Goal: Task Accomplishment & Management: Use online tool/utility

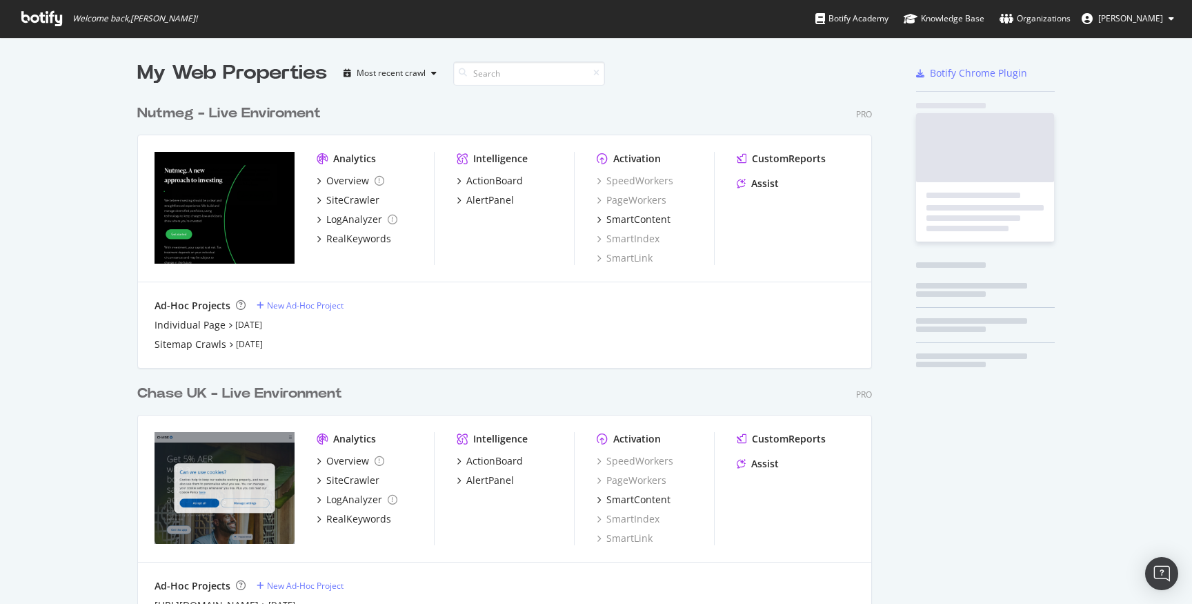
scroll to position [604, 1192]
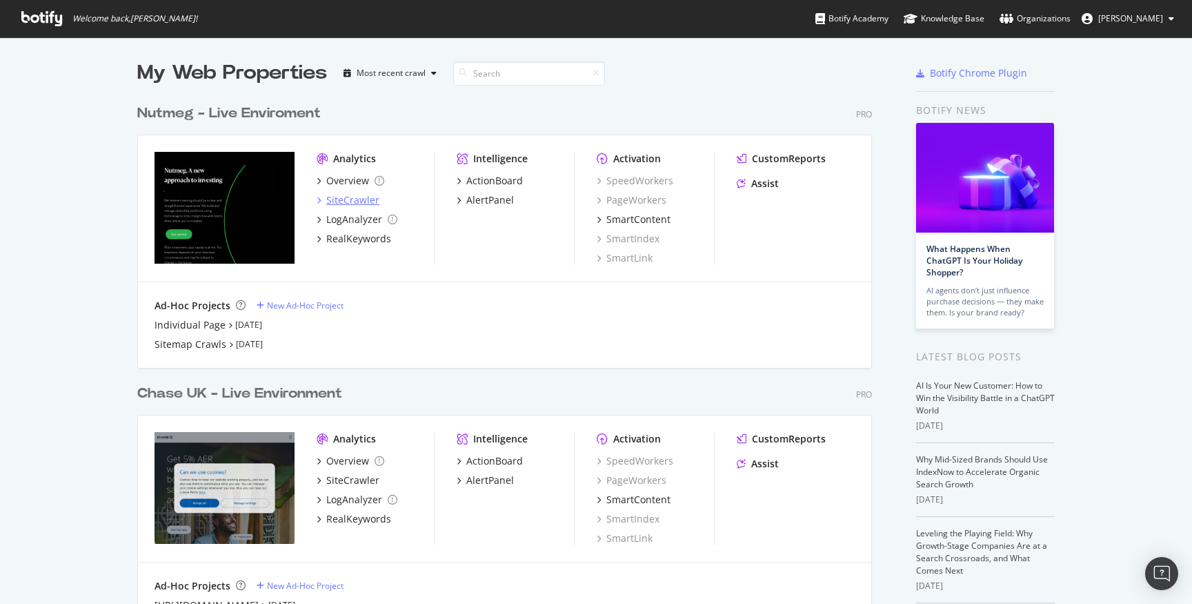
click at [348, 202] on div "SiteCrawler" at bounding box center [352, 200] width 53 height 14
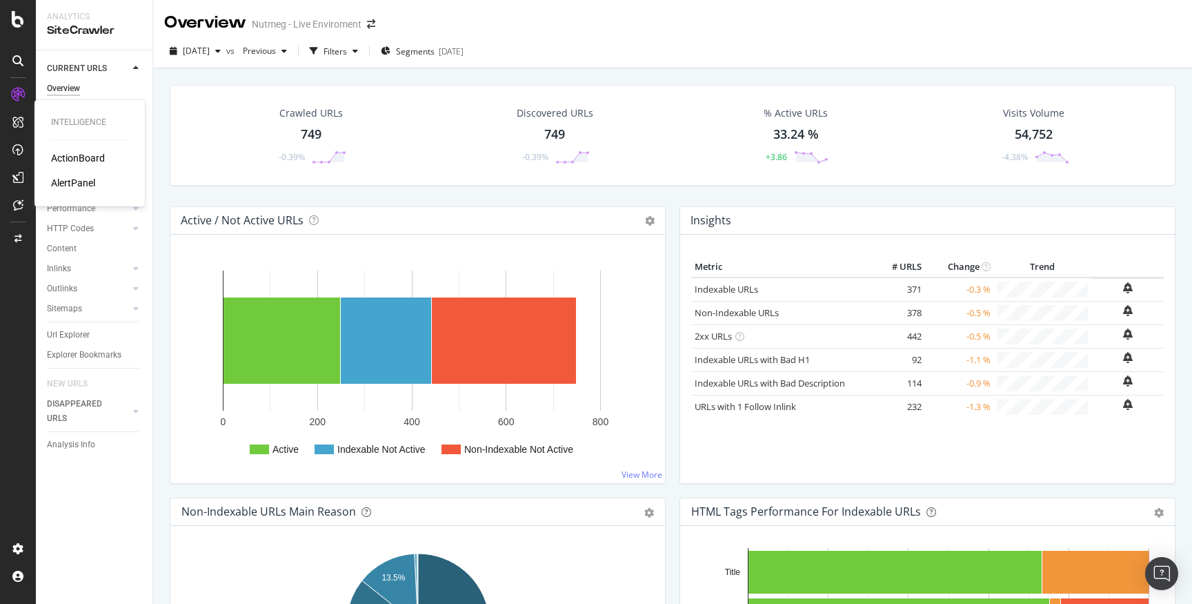
click at [81, 158] on div "ActionBoard" at bounding box center [78, 158] width 54 height 14
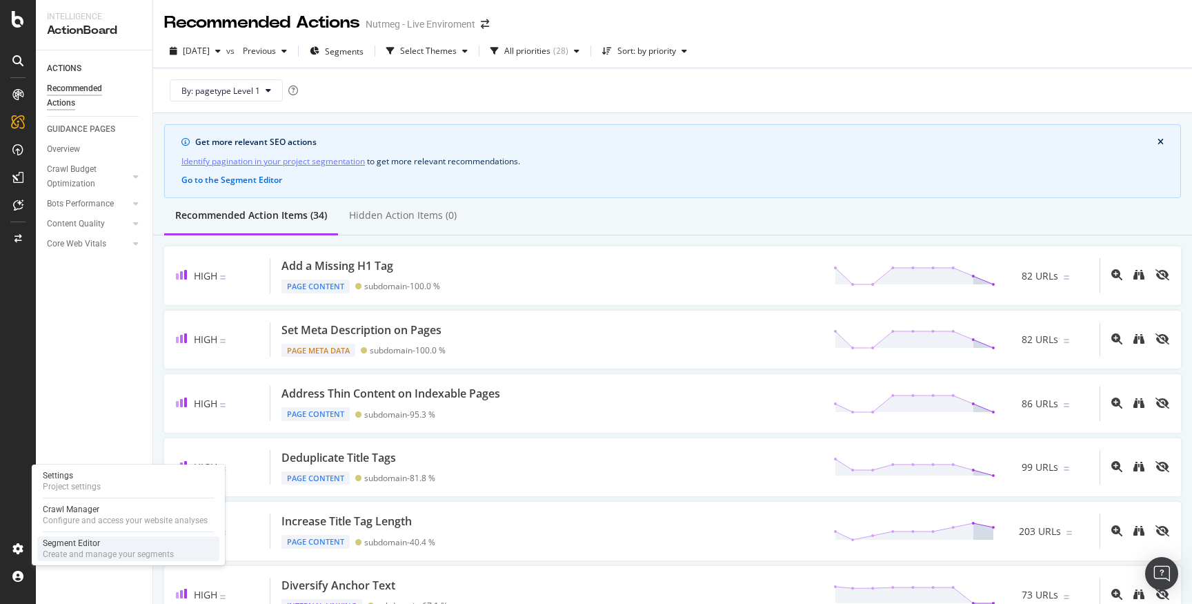
click at [102, 553] on div "Create and manage your segments" at bounding box center [108, 553] width 131 height 11
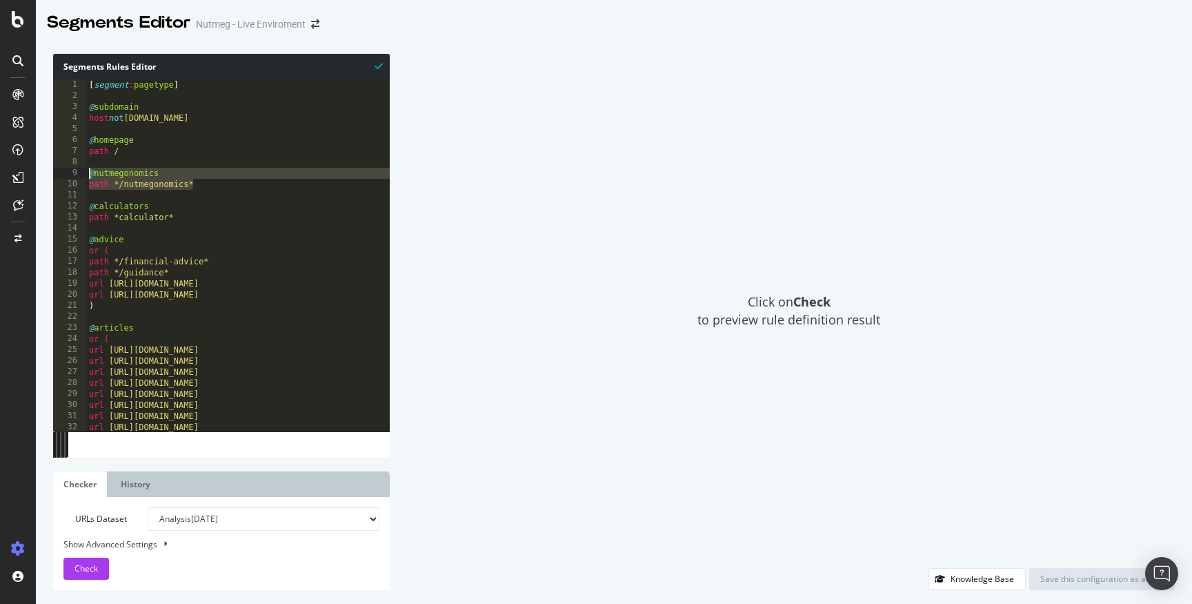
drag, startPoint x: 199, startPoint y: 181, endPoint x: 89, endPoint y: 172, distance: 110.7
click at [89, 172] on div "[ segment : pagetype ] @ subdomain host not [DOMAIN_NAME] @ homepage path / @ n…" at bounding box center [290, 266] width 408 height 374
click at [250, 181] on div "[ segment : pagetype ] @ subdomain host not [DOMAIN_NAME] @ homepage path / @ n…" at bounding box center [290, 265] width 408 height 374
type textarea "path */nutmegonomics*"
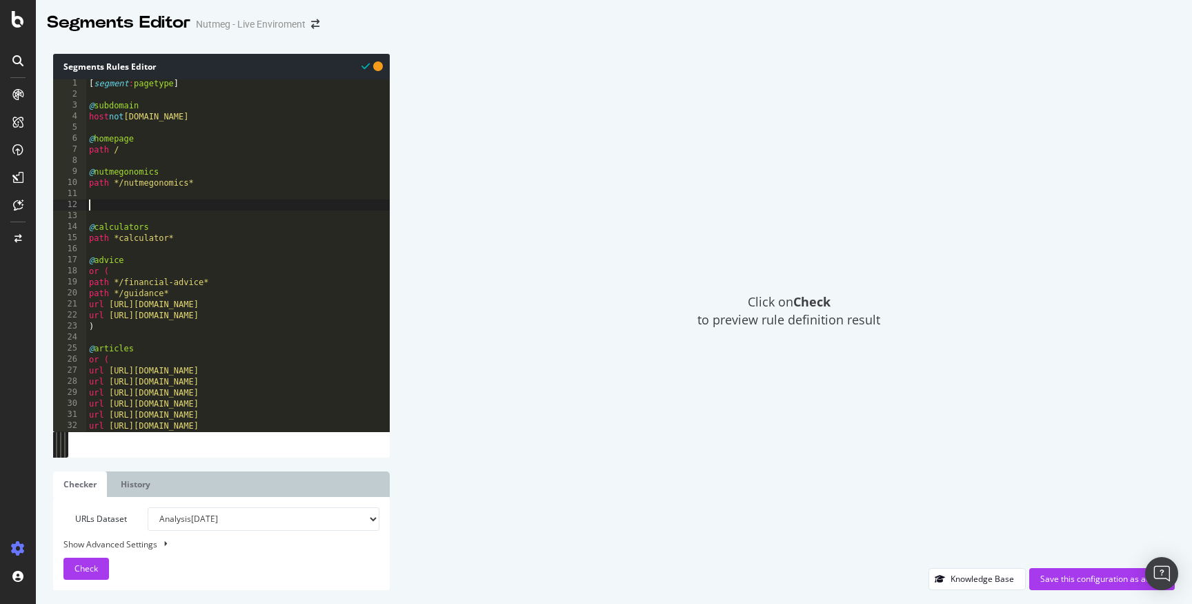
paste textarea "path */nutmegonomics*"
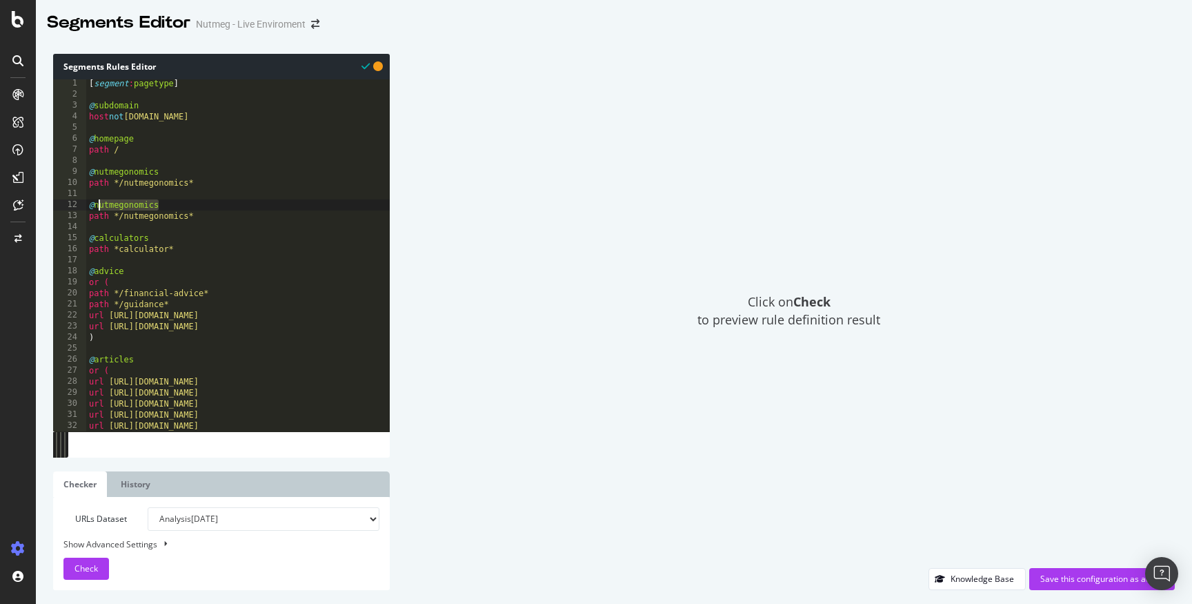
drag, startPoint x: 160, startPoint y: 204, endPoint x: 97, endPoint y: 201, distance: 62.8
click at [97, 201] on div "[ segment : pagetype ] @ subdomain host not [DOMAIN_NAME] @ homepage path / @ n…" at bounding box center [290, 265] width 408 height 374
click at [165, 214] on div "[ segment : pagetype ] @ subdomain host not [DOMAIN_NAME] @ homepage path / @ n…" at bounding box center [290, 265] width 408 height 374
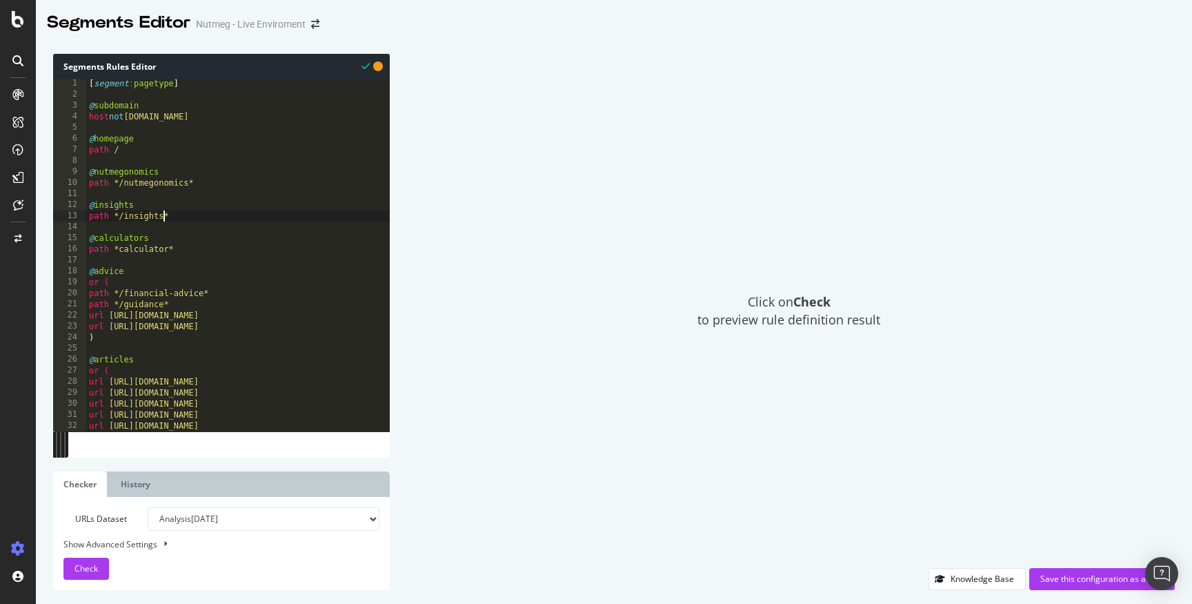
scroll to position [0, 6]
click at [100, 566] on button "Check" at bounding box center [86, 568] width 46 height 22
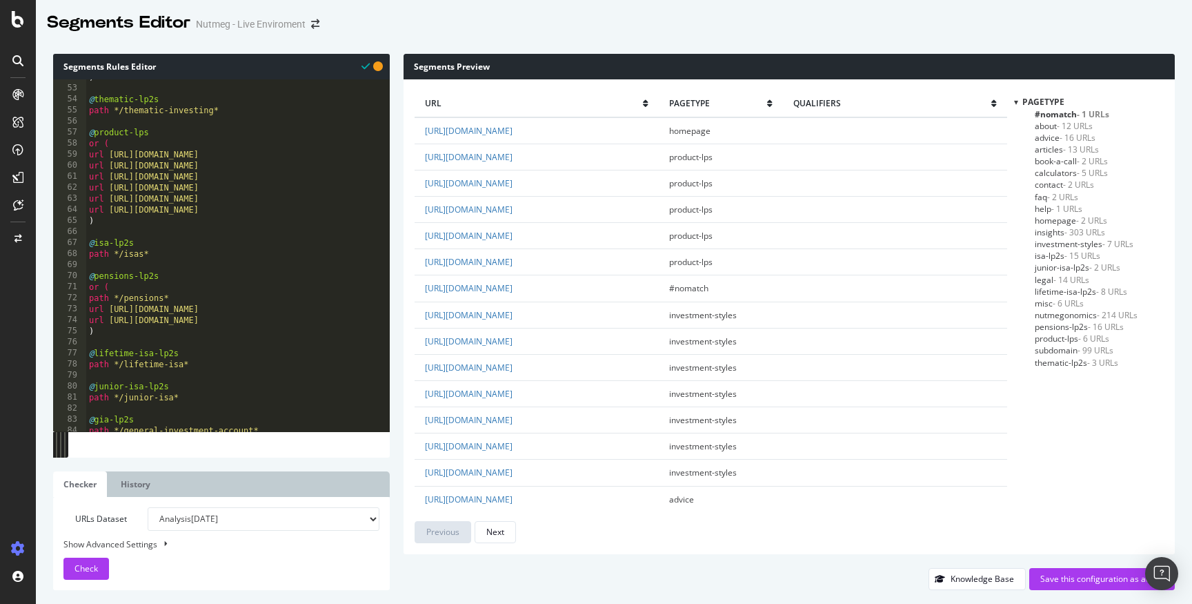
scroll to position [570, 0]
type textarea "url [URL][DOMAIN_NAME]"
click at [277, 210] on div ") @ thematic-lp2s path */thematic-investing* @ product-lps or ( url [URL][DOMAI…" at bounding box center [290, 259] width 408 height 374
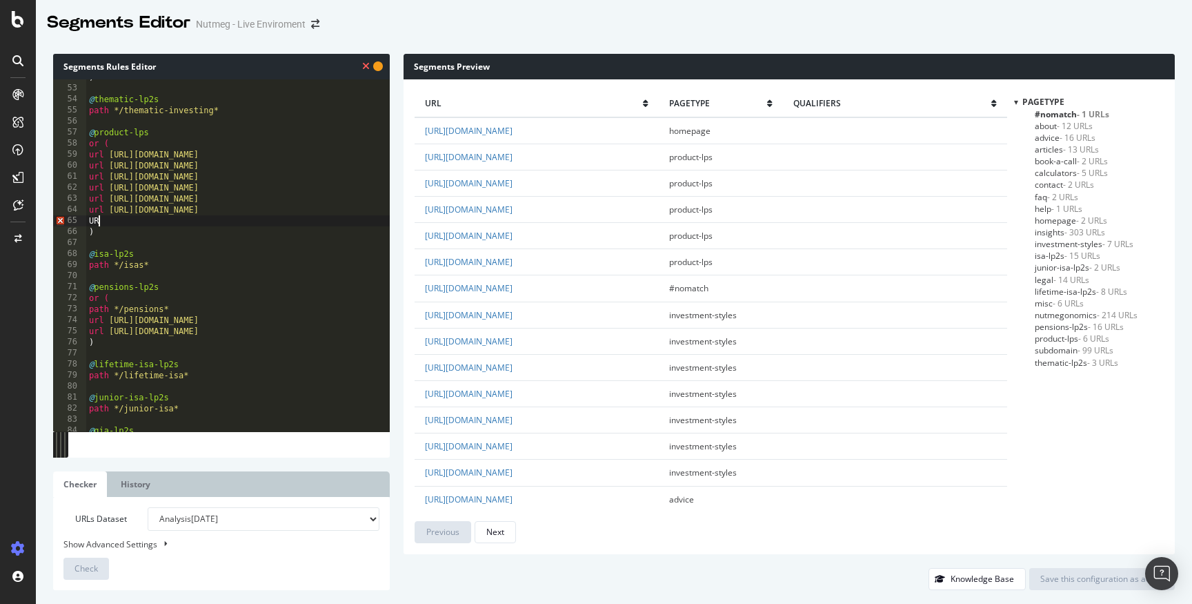
type textarea "U"
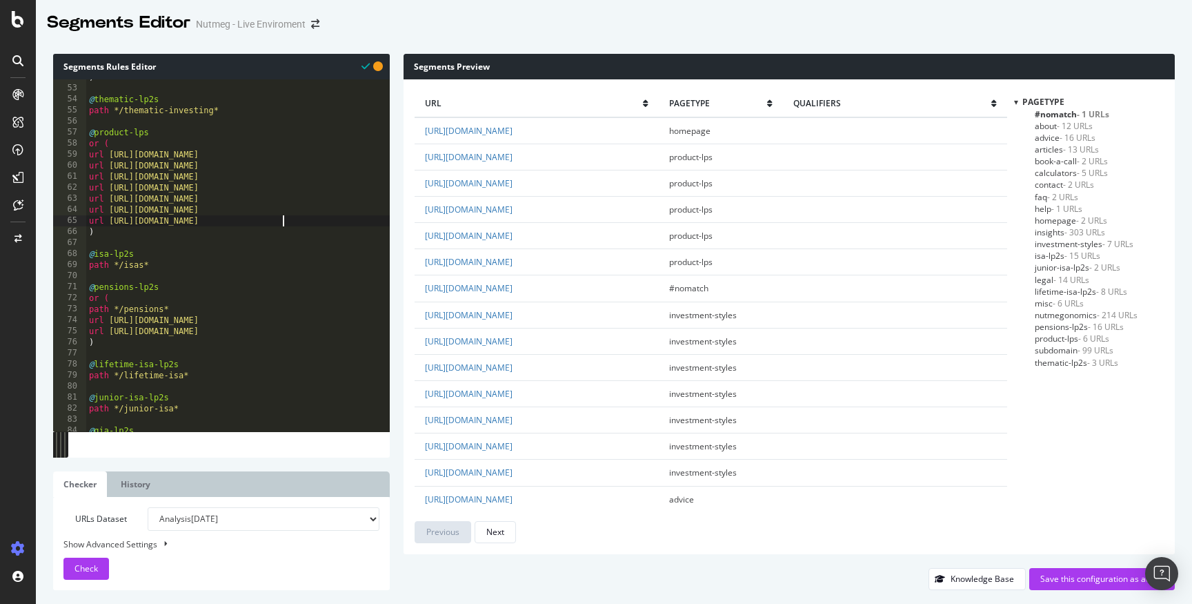
scroll to position [0, 15]
type textarea "url [URL][DOMAIN_NAME]"
click at [99, 555] on div "URLs Dataset Analysis [DATE] Analysis [DATE] Analysis [DATE] Analysis [DATE] An…" at bounding box center [221, 543] width 316 height 72
click at [92, 563] on span "Check" at bounding box center [85, 568] width 23 height 12
click at [1092, 581] on div "Save this configuration as active" at bounding box center [1101, 579] width 123 height 12
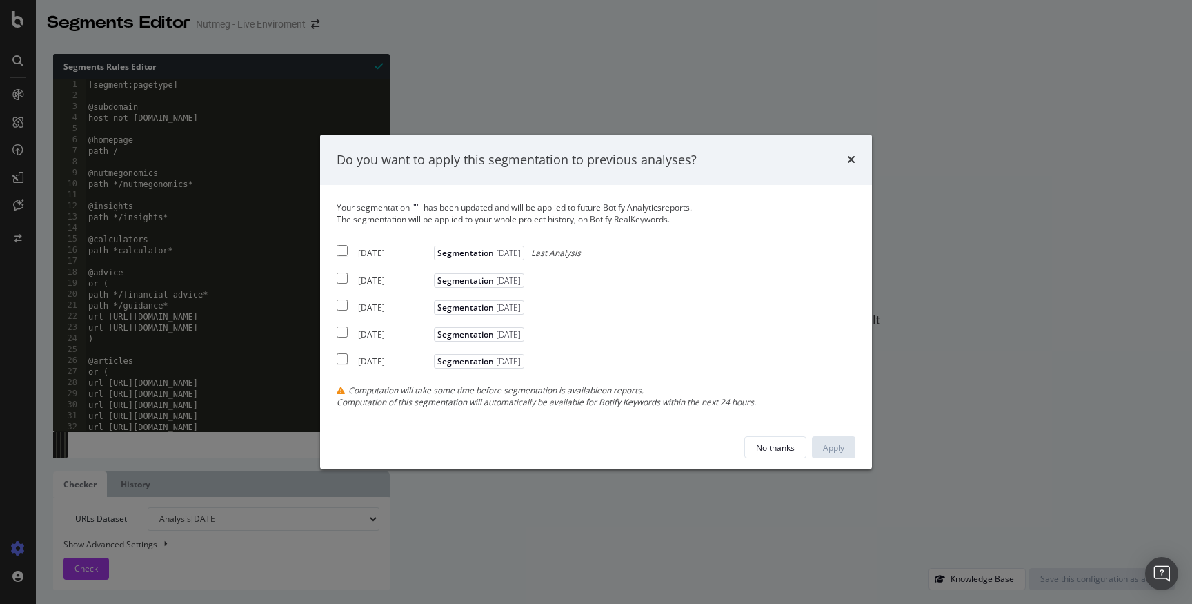
click at [346, 248] on input "modal" at bounding box center [342, 251] width 11 height 11
checkbox input "true"
click at [342, 275] on input "modal" at bounding box center [342, 277] width 11 height 11
checkbox input "true"
click at [341, 308] on input "modal" at bounding box center [342, 304] width 11 height 11
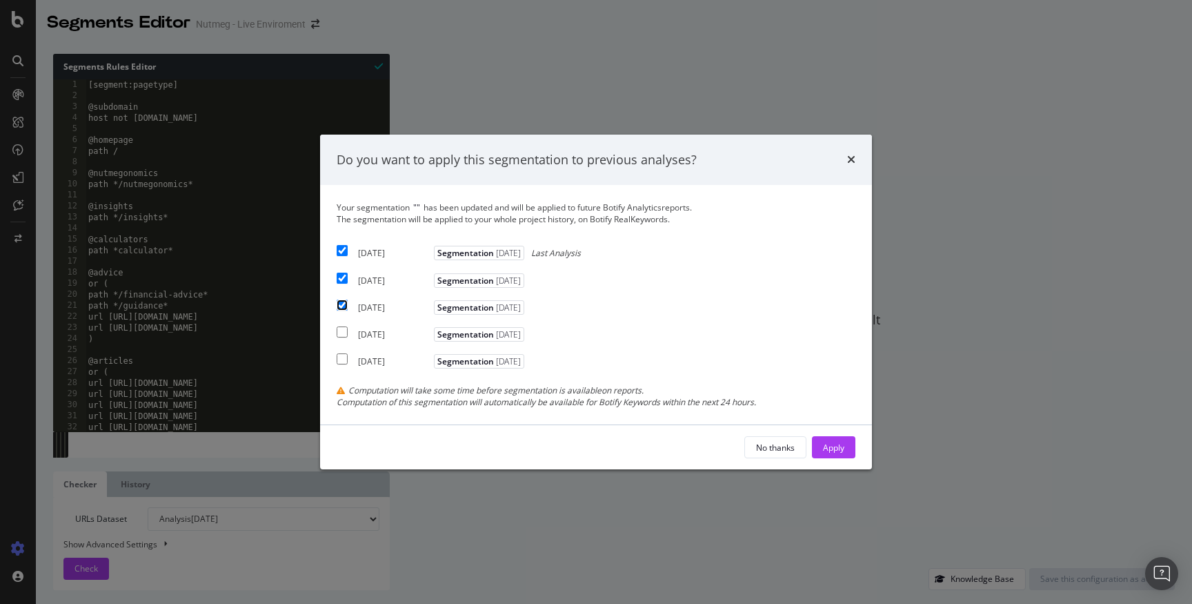
checkbox input "true"
click at [835, 448] on div "Apply" at bounding box center [833, 447] width 21 height 12
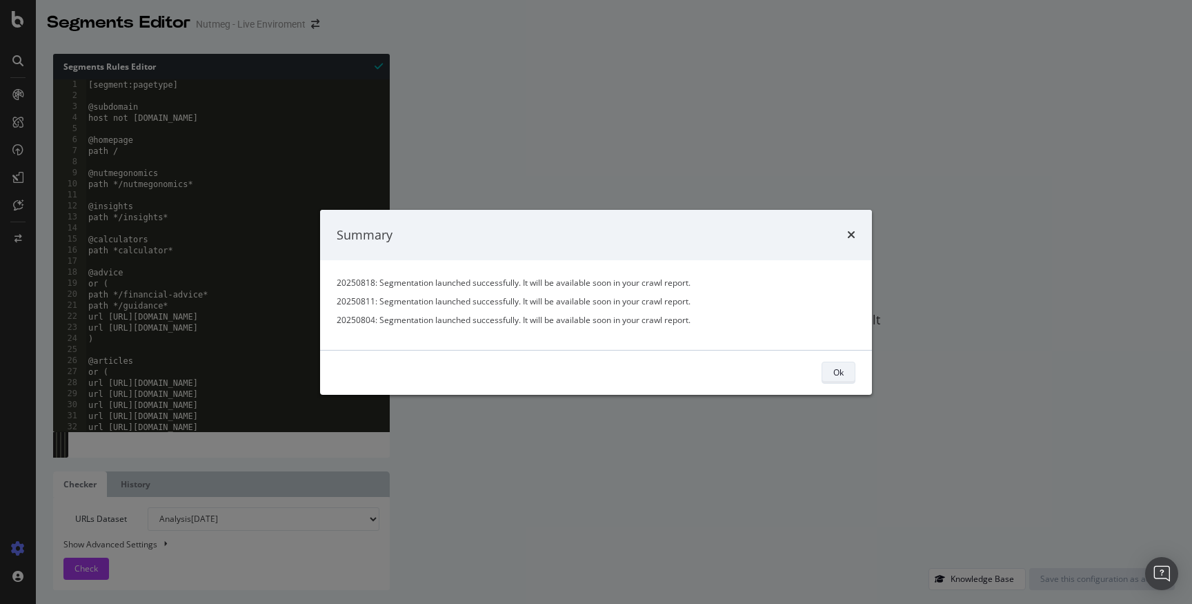
click at [824, 373] on button "Ok" at bounding box center [839, 372] width 34 height 22
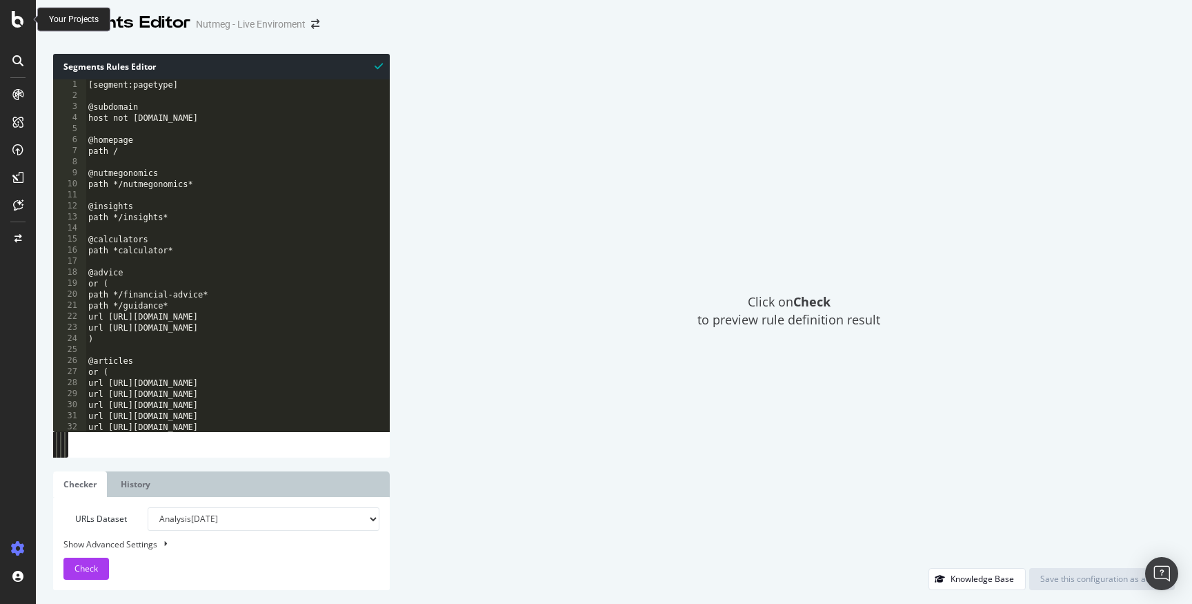
click at [17, 20] on icon at bounding box center [18, 19] width 12 height 17
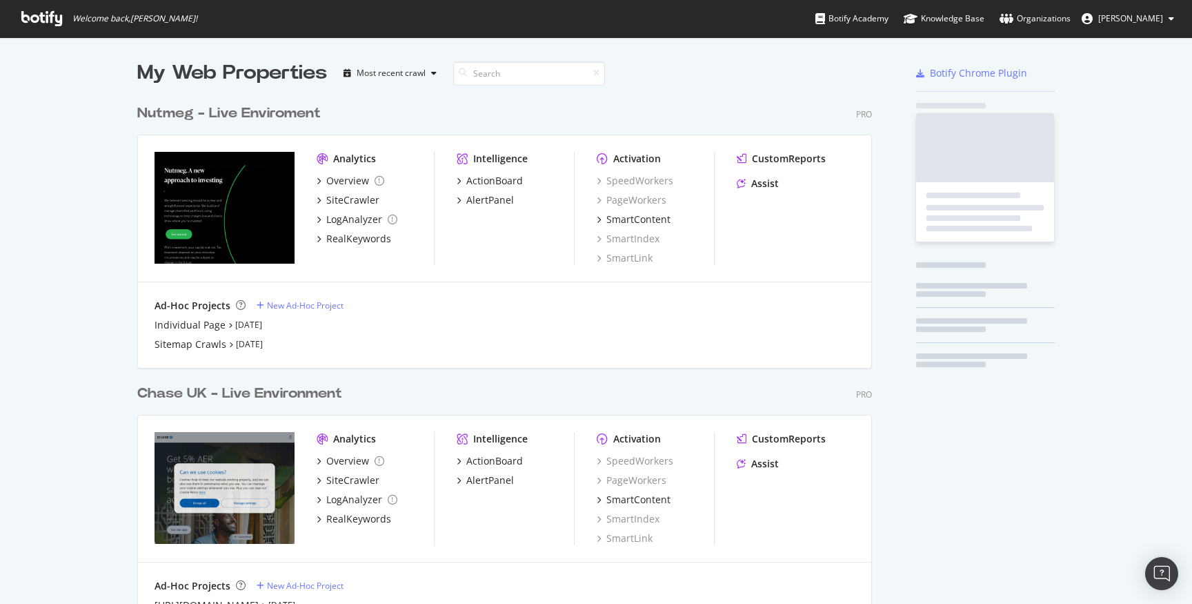
scroll to position [604, 1192]
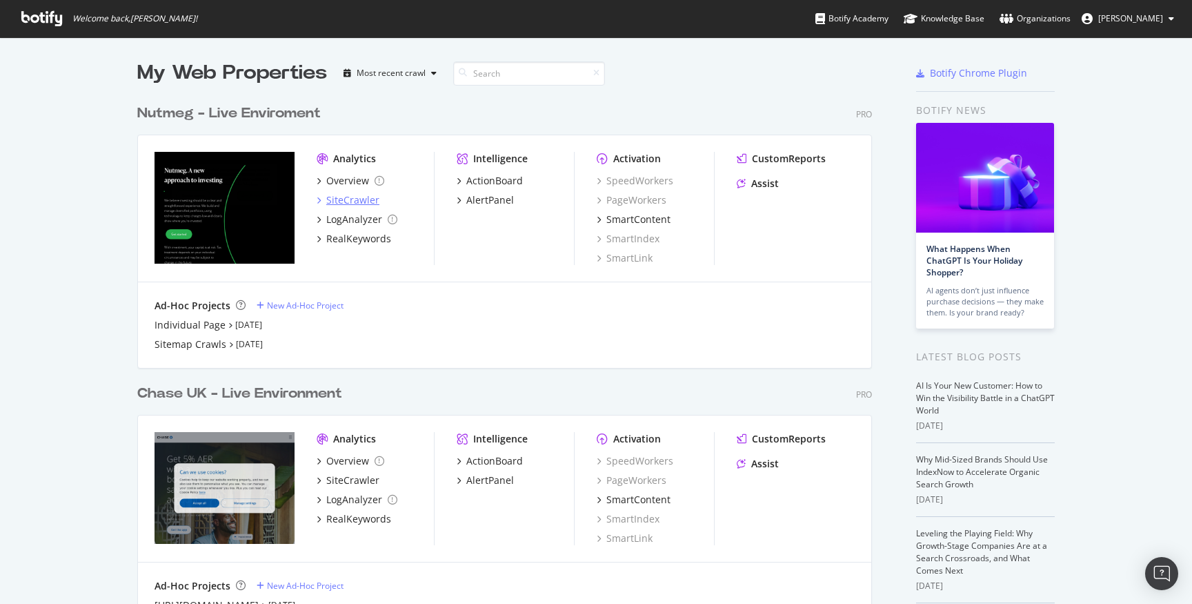
click at [337, 196] on div "SiteCrawler" at bounding box center [352, 200] width 53 height 14
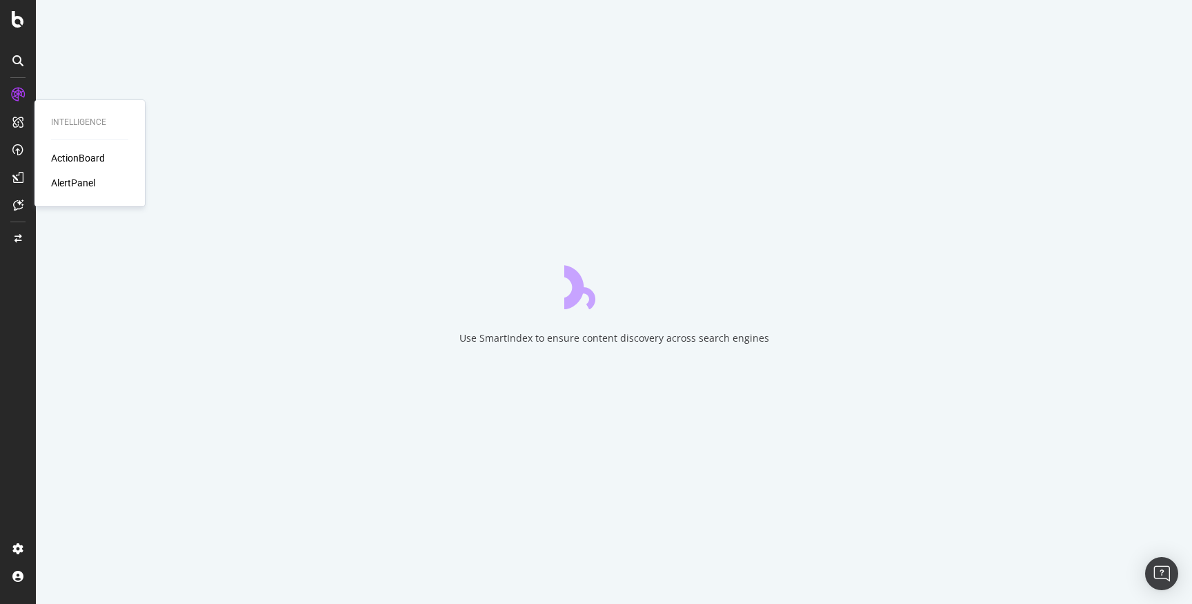
click at [79, 159] on div "ActionBoard" at bounding box center [78, 158] width 54 height 14
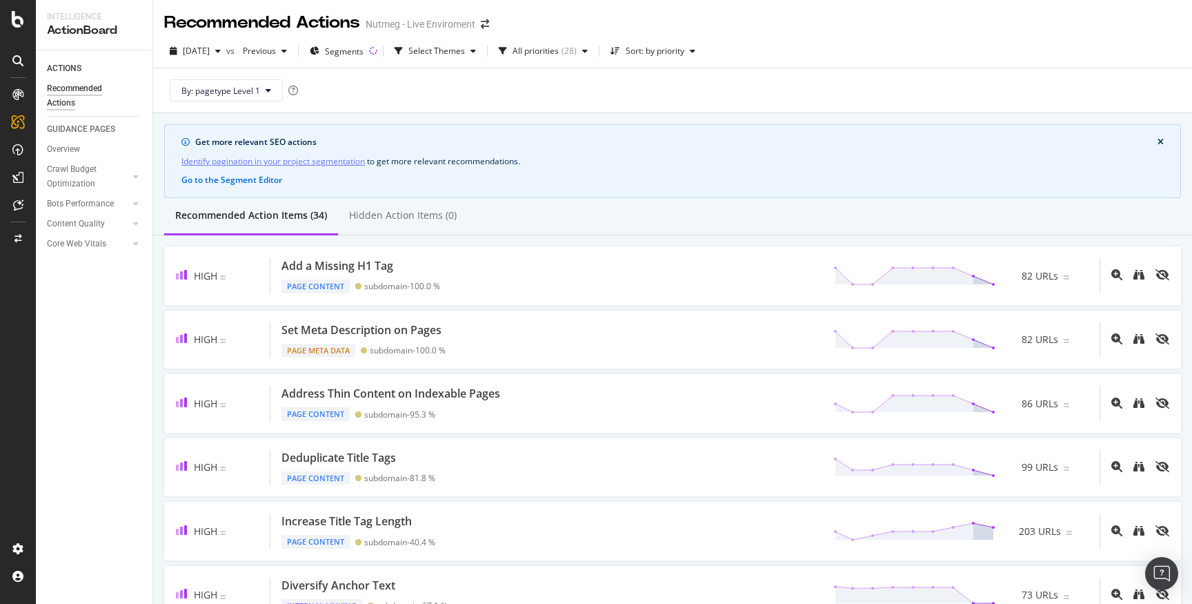
click at [320, 163] on link "Identify pagination in your project segmentation" at bounding box center [272, 161] width 183 height 14
click at [255, 99] on button "By: pagetype Level 1" at bounding box center [226, 90] width 113 height 22
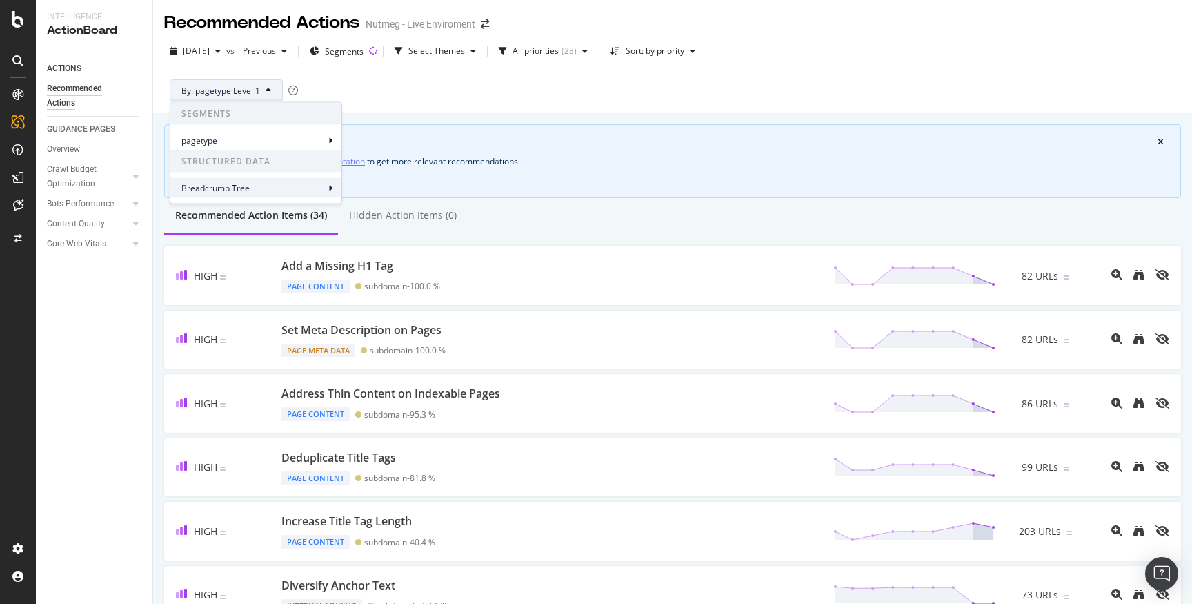
click at [319, 188] on span "Breadcrumb Tree" at bounding box center [252, 187] width 143 height 12
click at [505, 86] on div "By: pagetype Level 1" at bounding box center [672, 90] width 1017 height 44
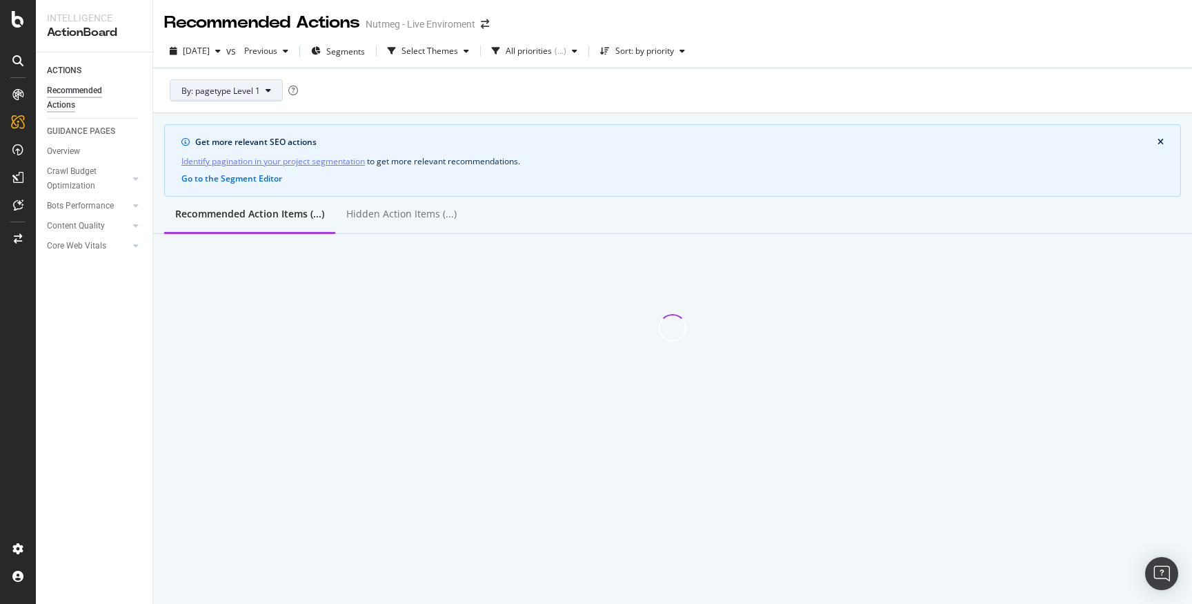
click at [256, 88] on span "By: pagetype Level 1" at bounding box center [220, 91] width 79 height 12
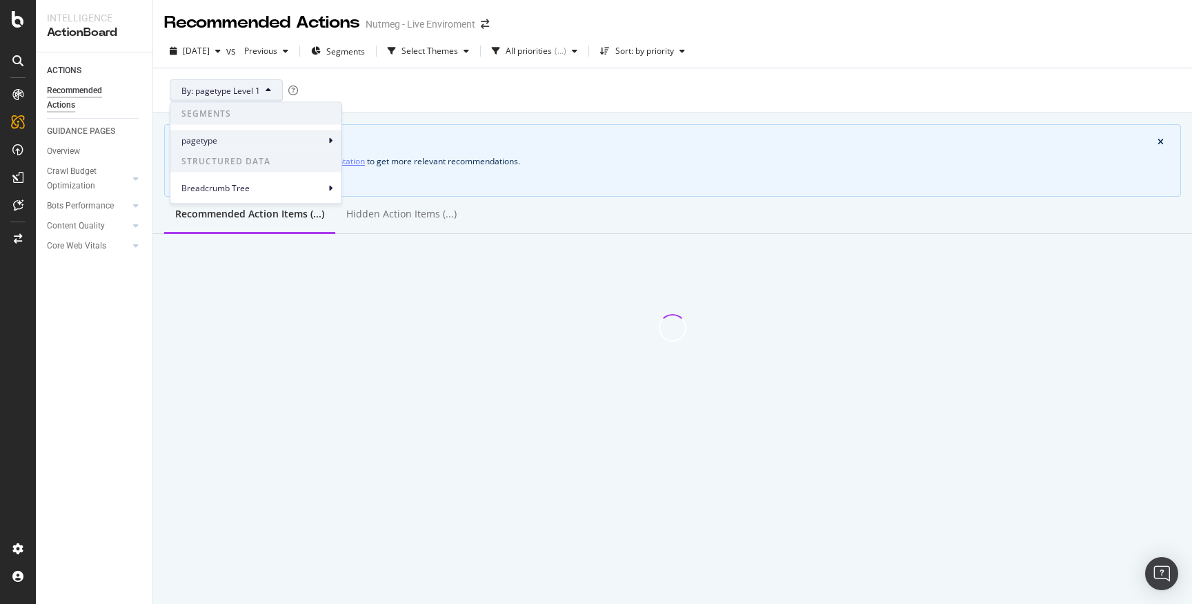
click at [298, 139] on span "pagetype" at bounding box center [252, 140] width 143 height 12
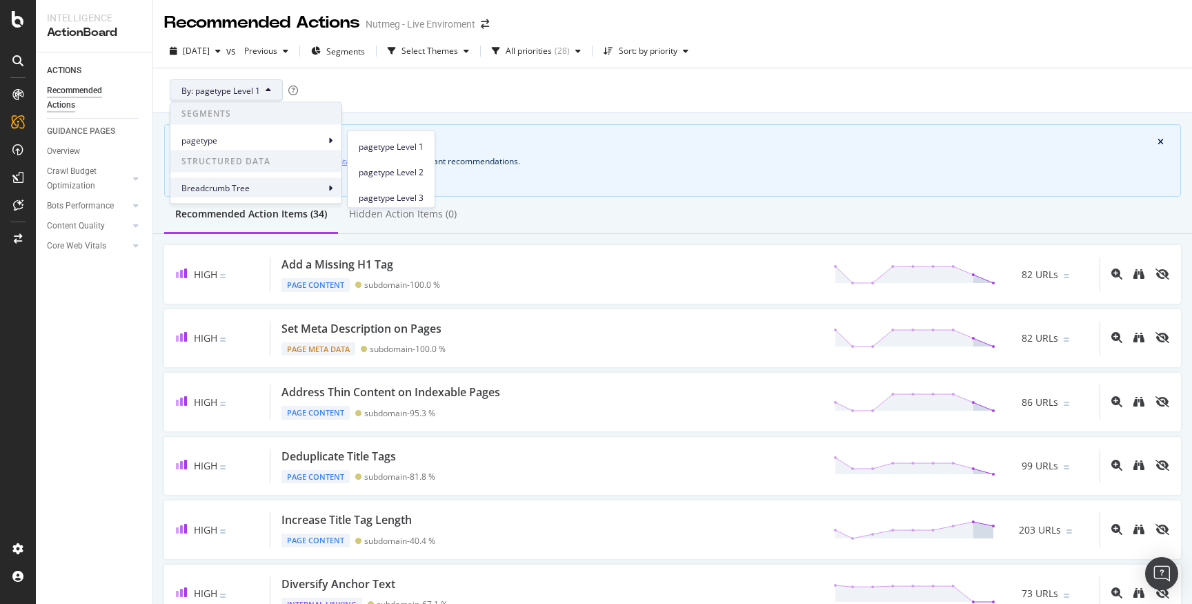
click at [308, 188] on span "Breadcrumb Tree" at bounding box center [252, 187] width 143 height 12
click at [469, 86] on div "By: pagetype Level 1" at bounding box center [672, 90] width 1017 height 44
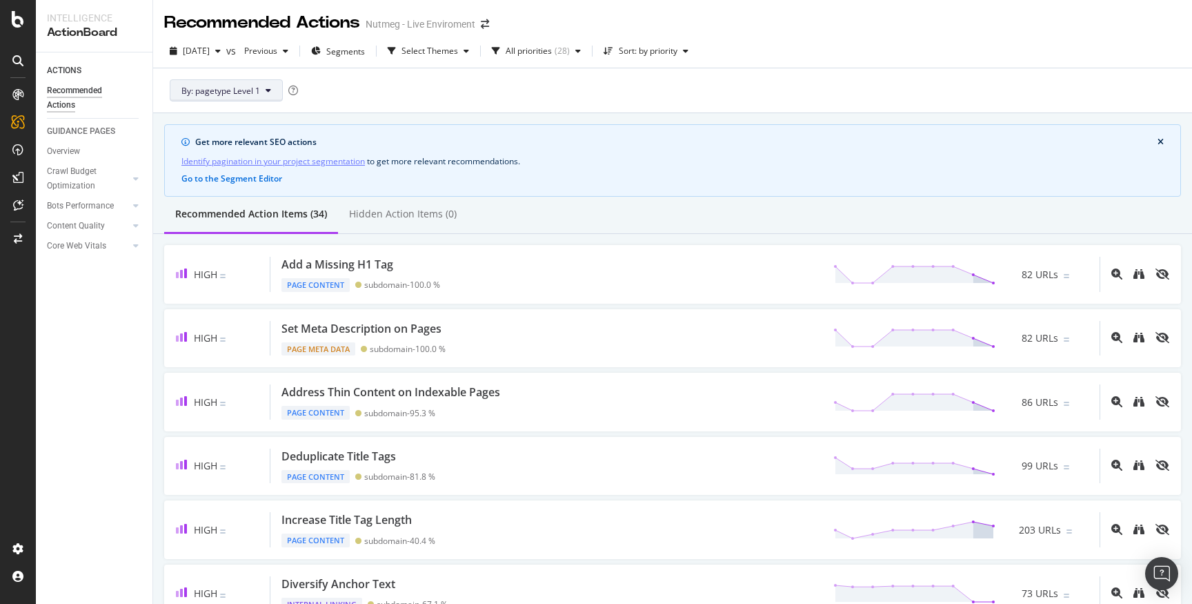
click at [263, 90] on button "By: pagetype Level 1" at bounding box center [226, 90] width 113 height 22
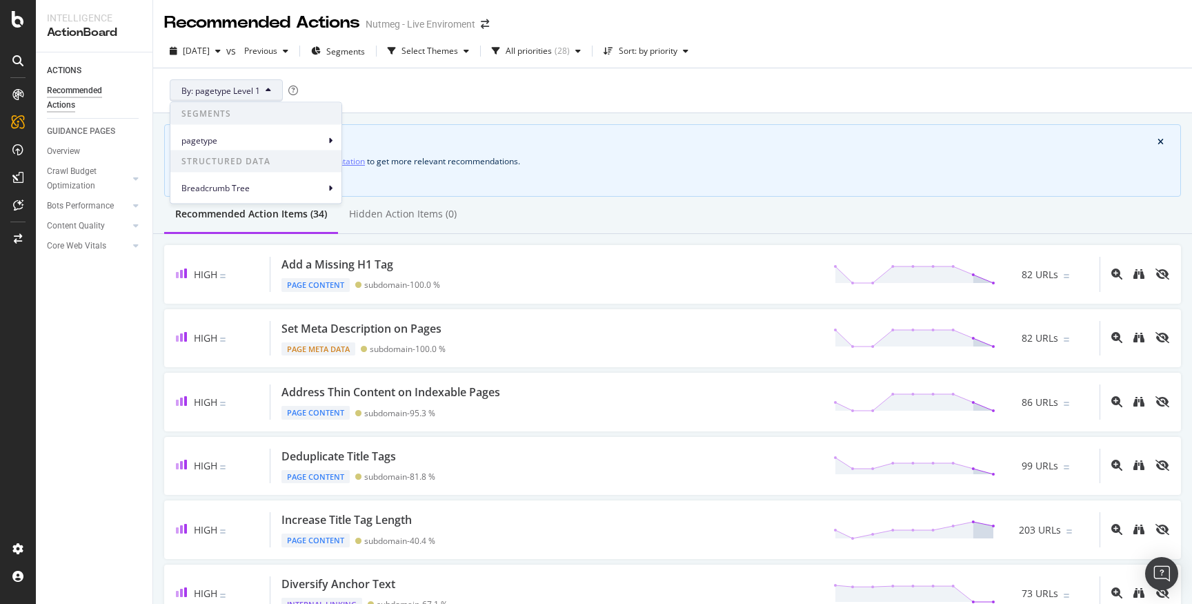
click at [622, 92] on div "By: pagetype Level 1" at bounding box center [672, 90] width 1017 height 44
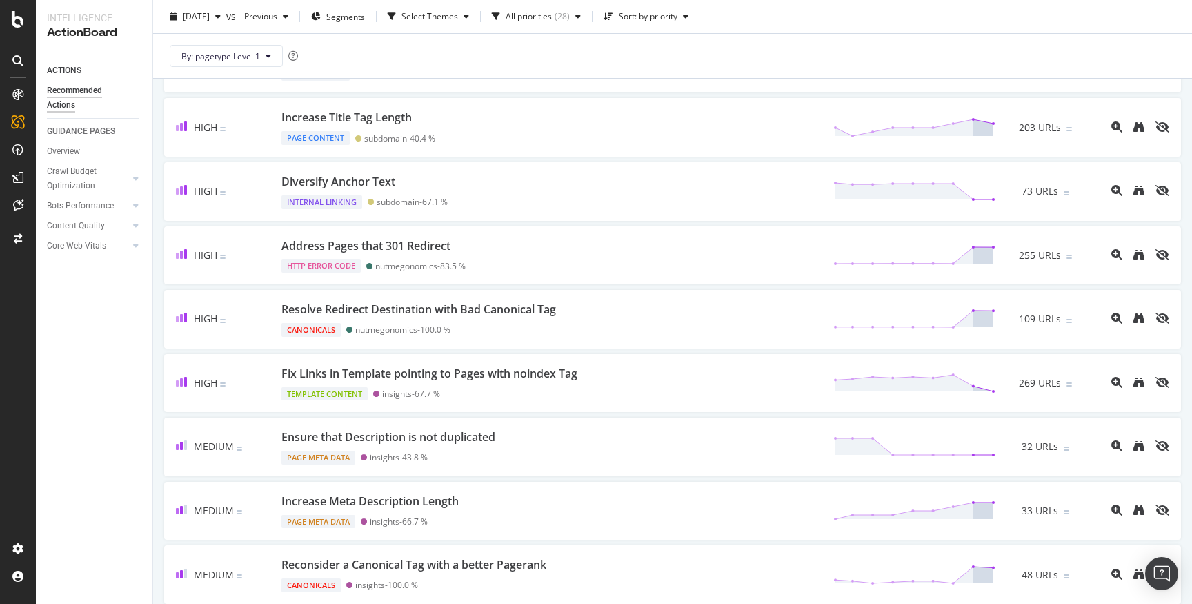
scroll to position [417, 0]
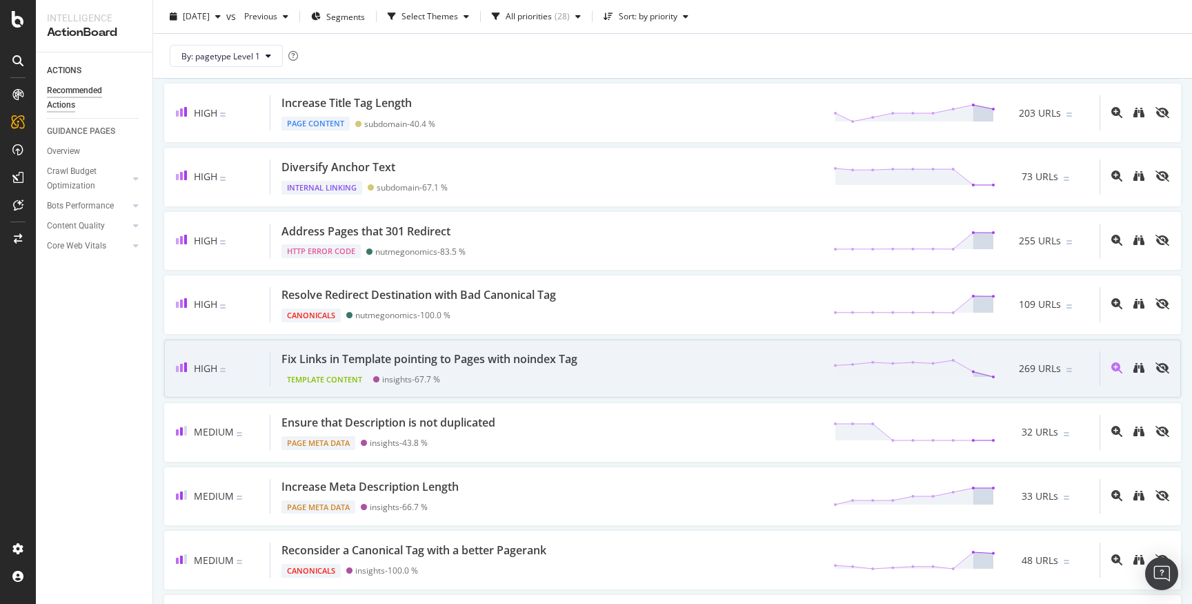
click at [580, 377] on div "Template Content insights - 67.7 %" at bounding box center [431, 376] width 301 height 19
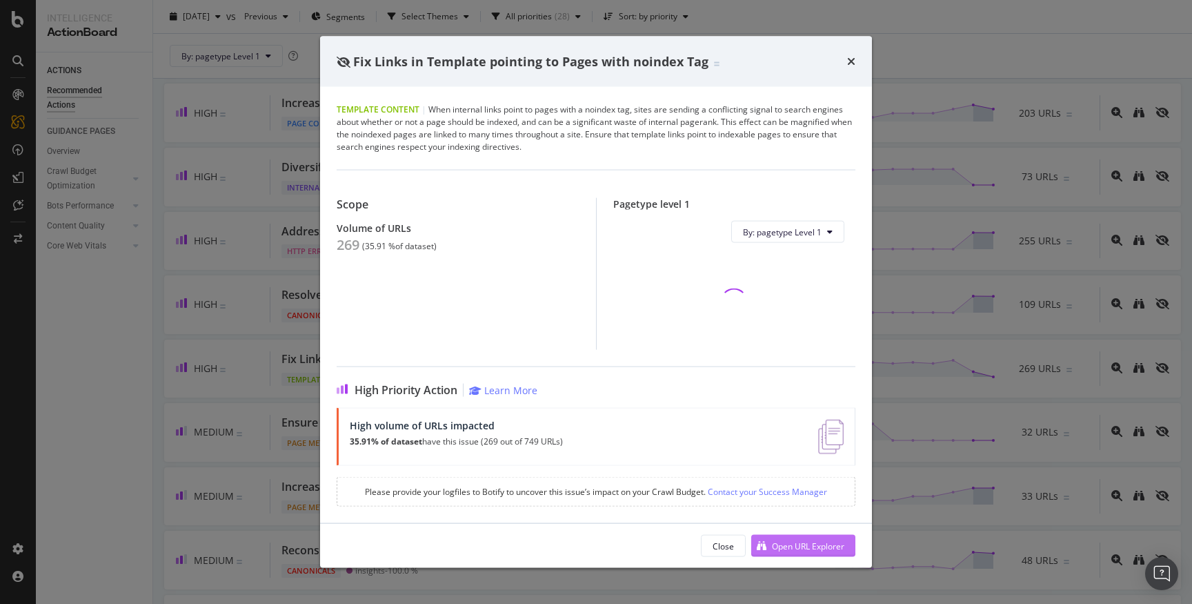
click at [807, 544] on div "Open URL Explorer" at bounding box center [808, 545] width 72 height 12
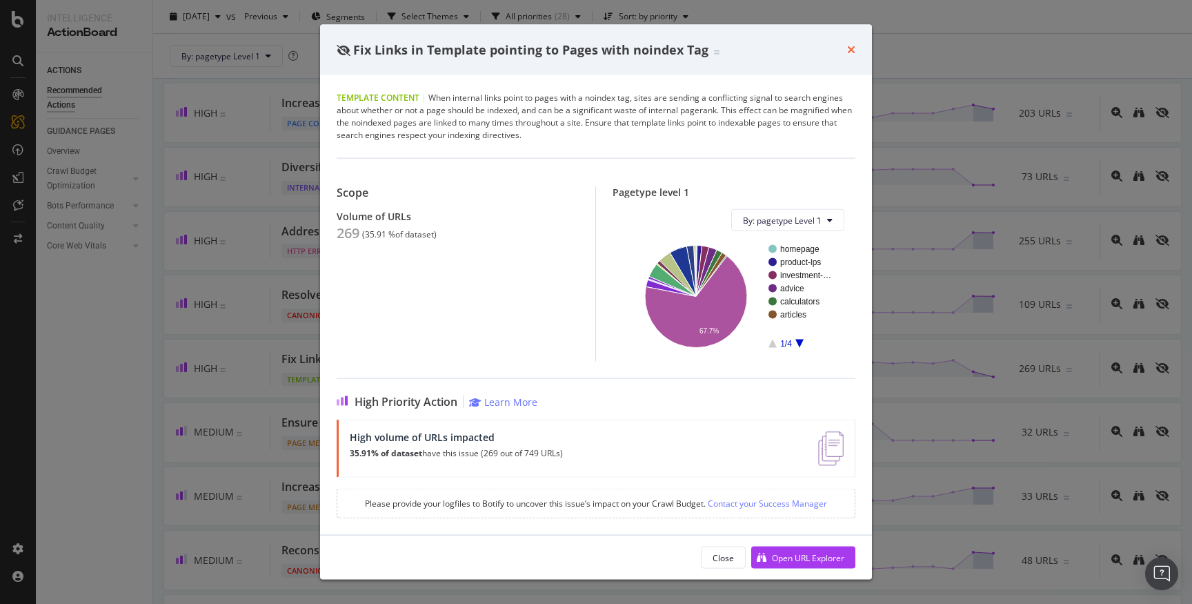
click at [847, 45] on icon "times" at bounding box center [851, 49] width 8 height 11
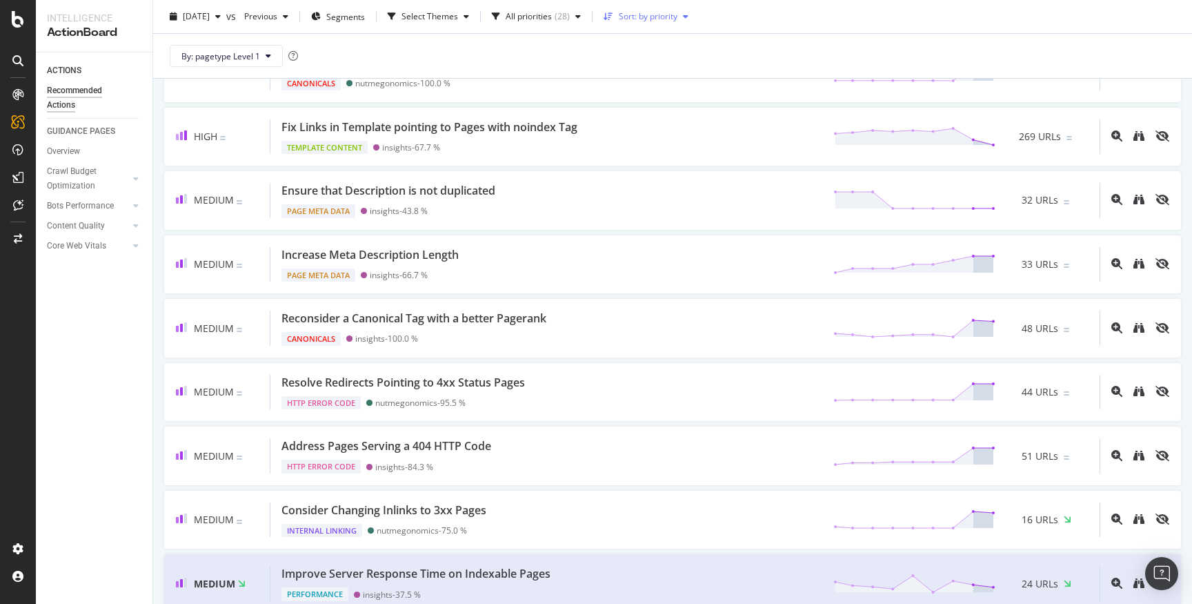
scroll to position [655, 0]
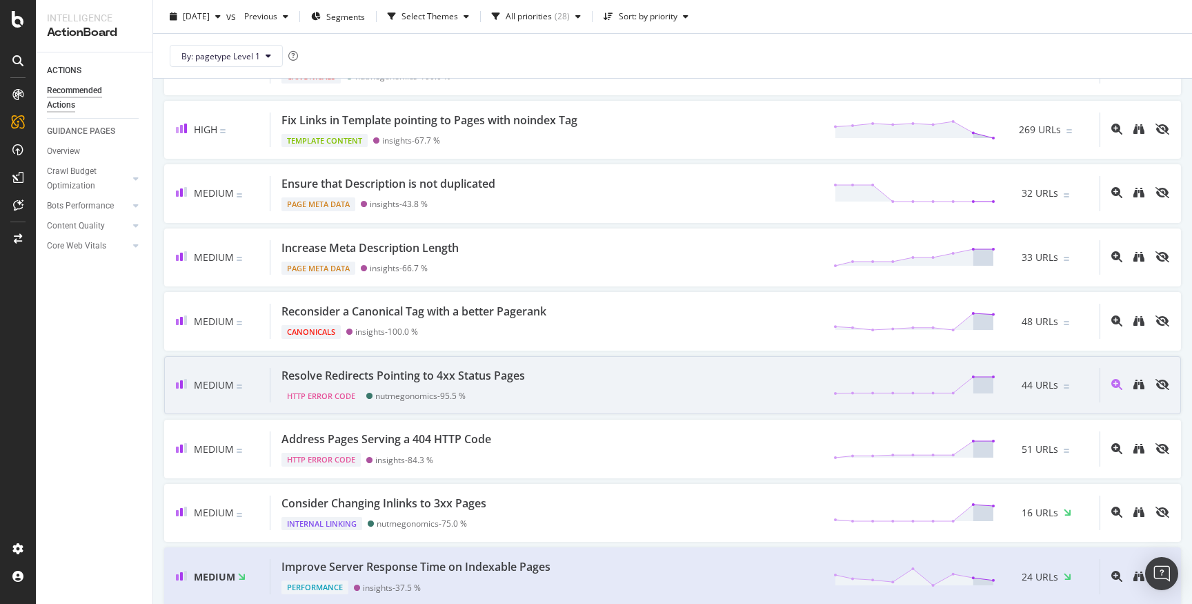
click at [670, 379] on div "Resolve Redirects Pointing to 4xx Status Pages HTTP Error Code nutmegonomics - …" at bounding box center [684, 385] width 829 height 35
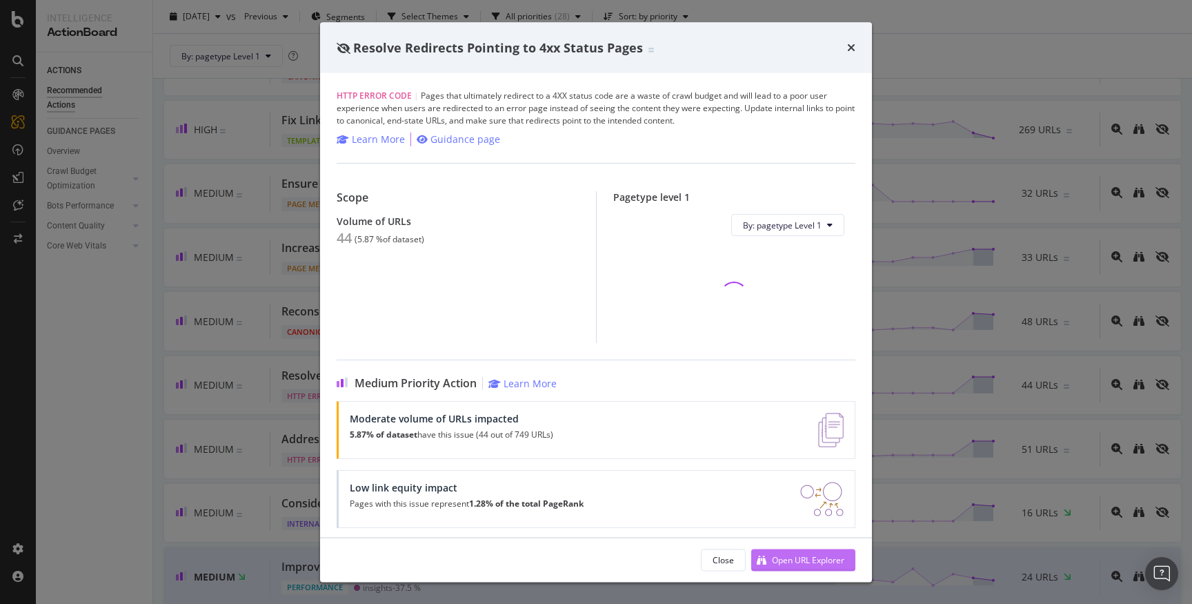
click at [808, 565] on div "Open URL Explorer" at bounding box center [808, 559] width 72 height 12
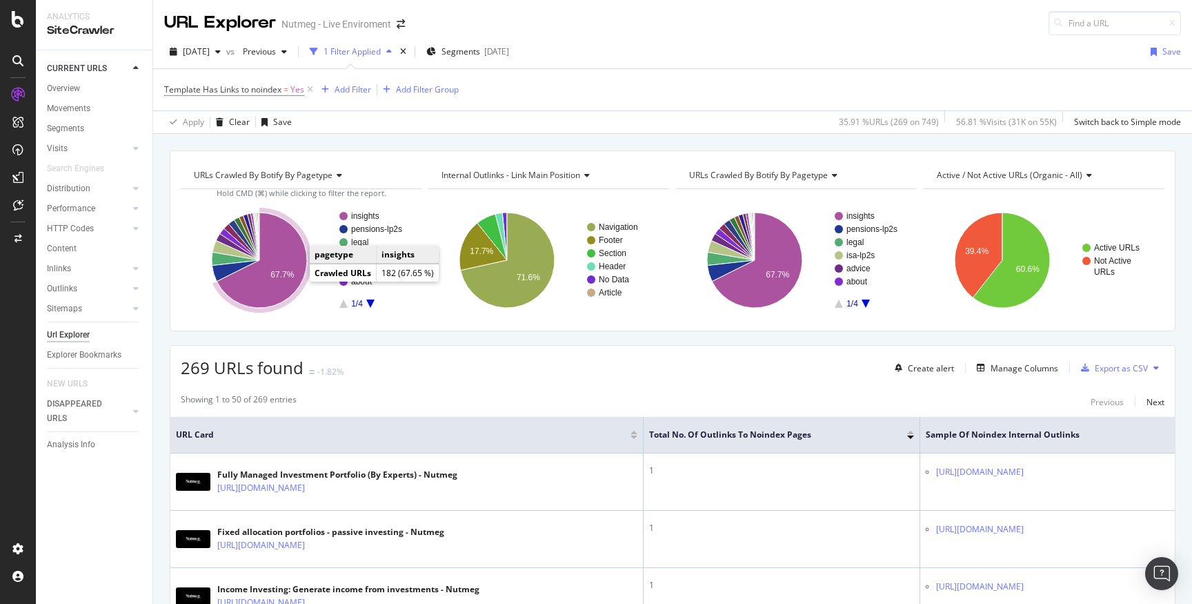
click at [295, 279] on icon "A chart." at bounding box center [262, 259] width 90 height 95
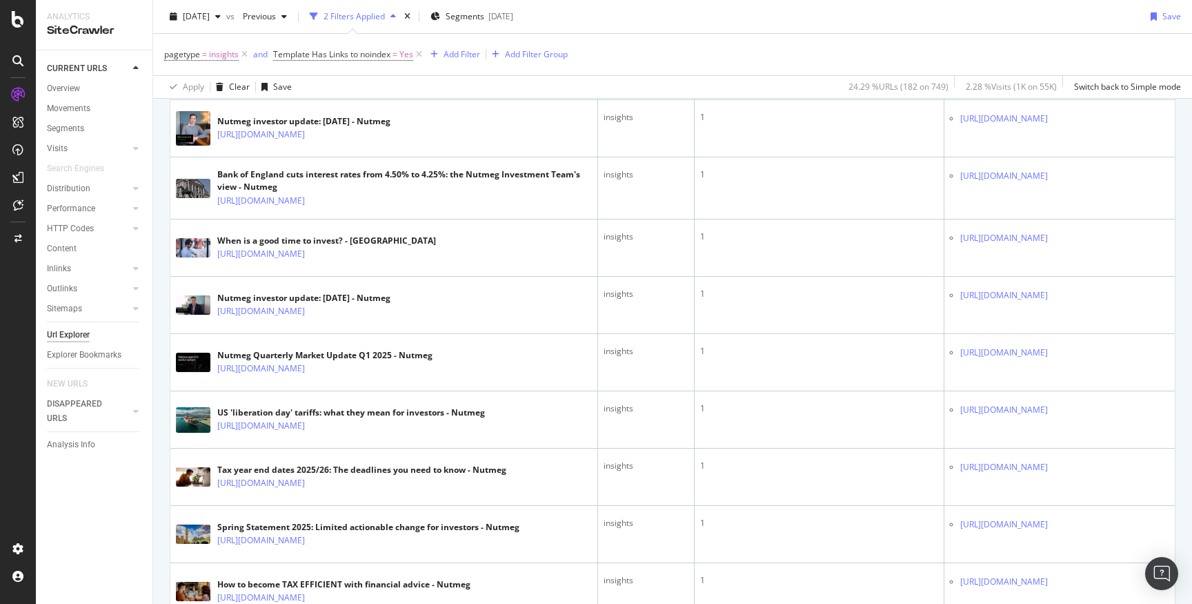
scroll to position [2923, 0]
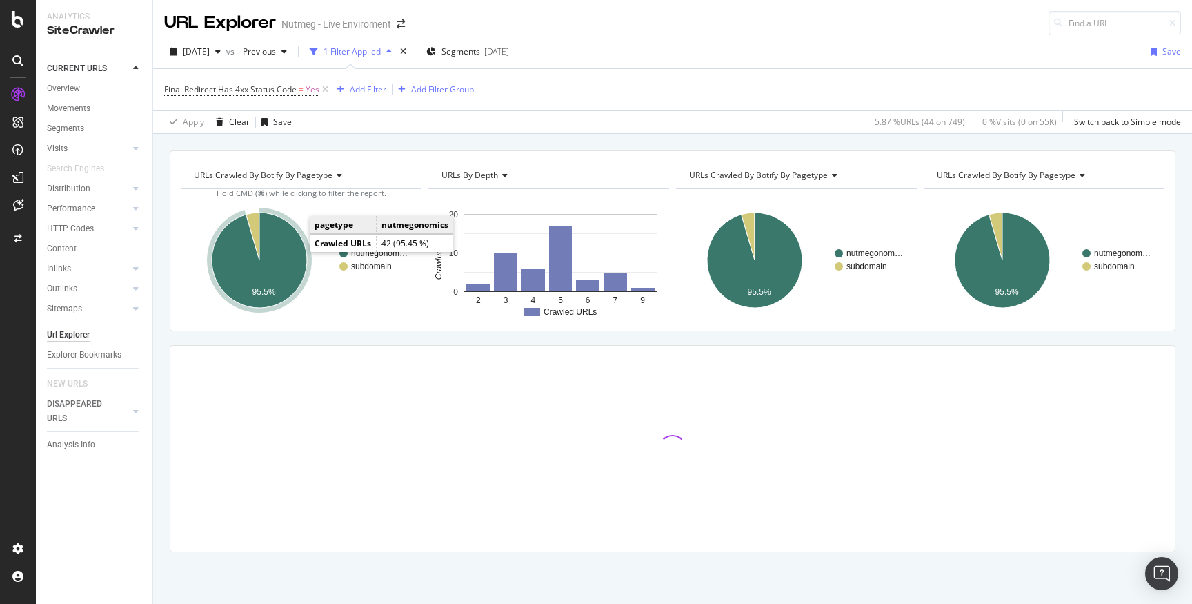
click at [277, 251] on icon "A chart." at bounding box center [259, 259] width 95 height 95
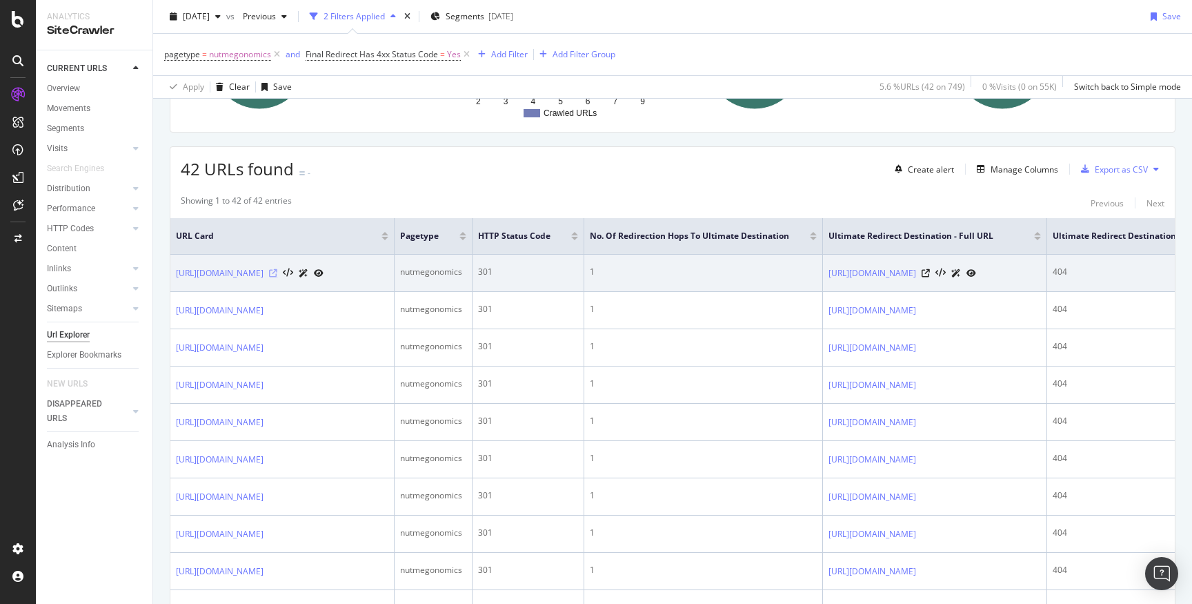
click at [277, 277] on icon at bounding box center [273, 273] width 8 height 8
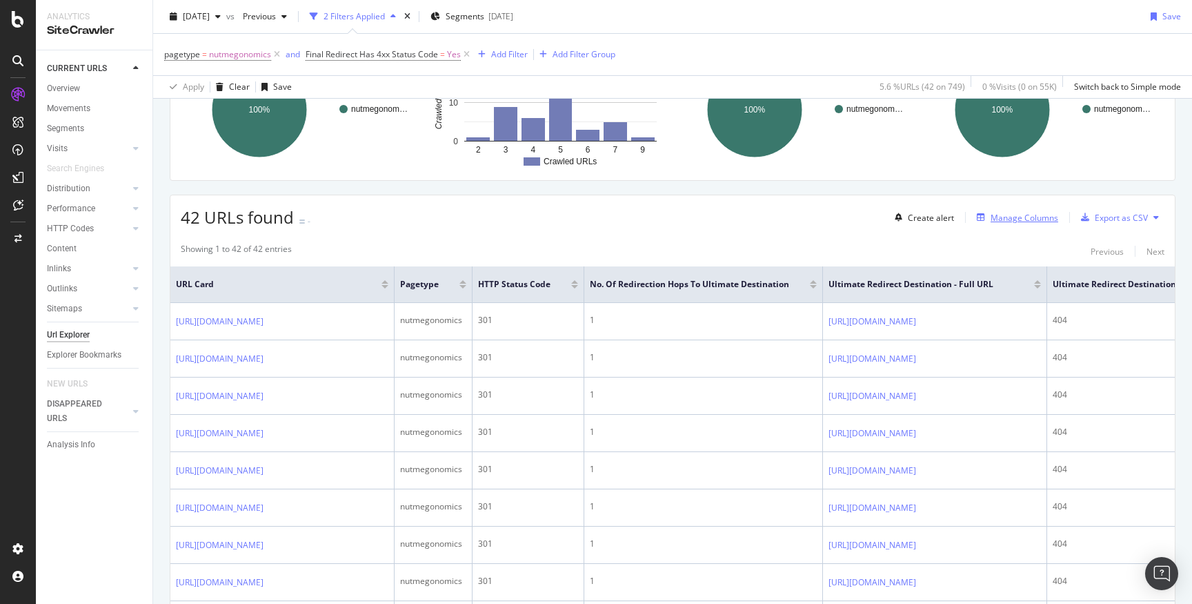
click at [1029, 217] on div "Manage Columns" at bounding box center [1024, 218] width 68 height 12
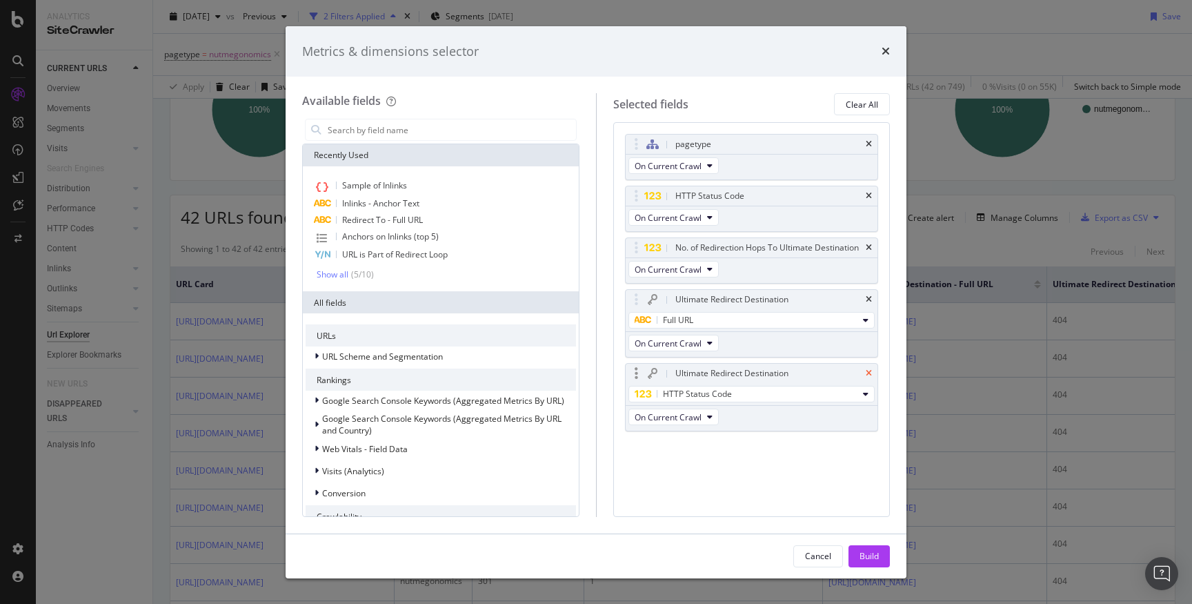
click at [870, 370] on icon "times" at bounding box center [869, 373] width 6 height 8
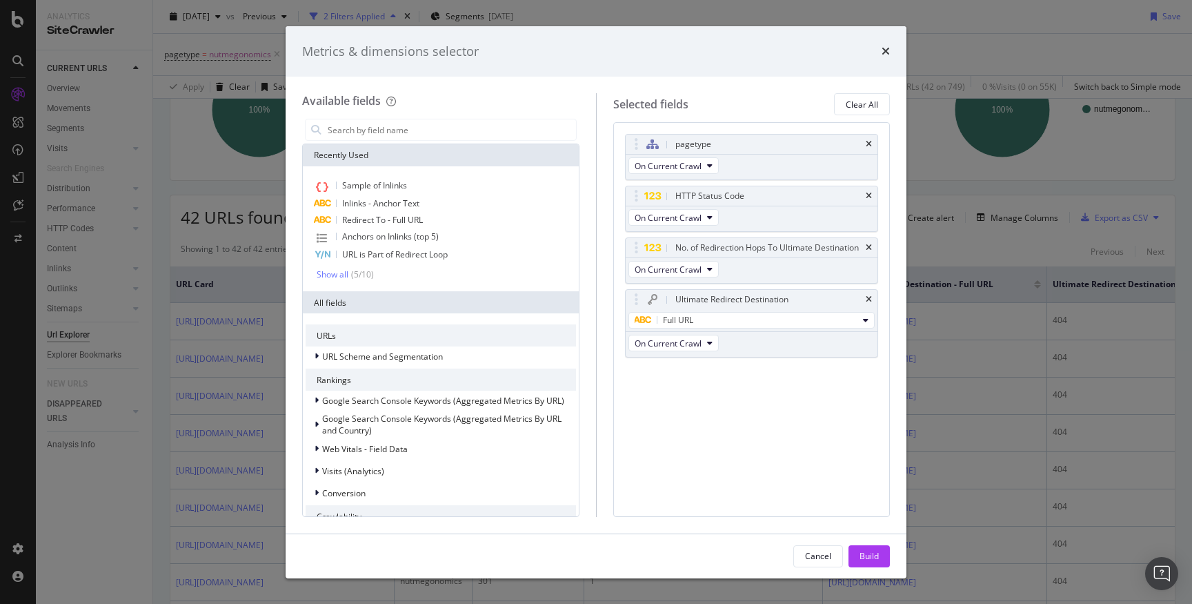
click at [869, 299] on icon "times" at bounding box center [869, 299] width 6 height 8
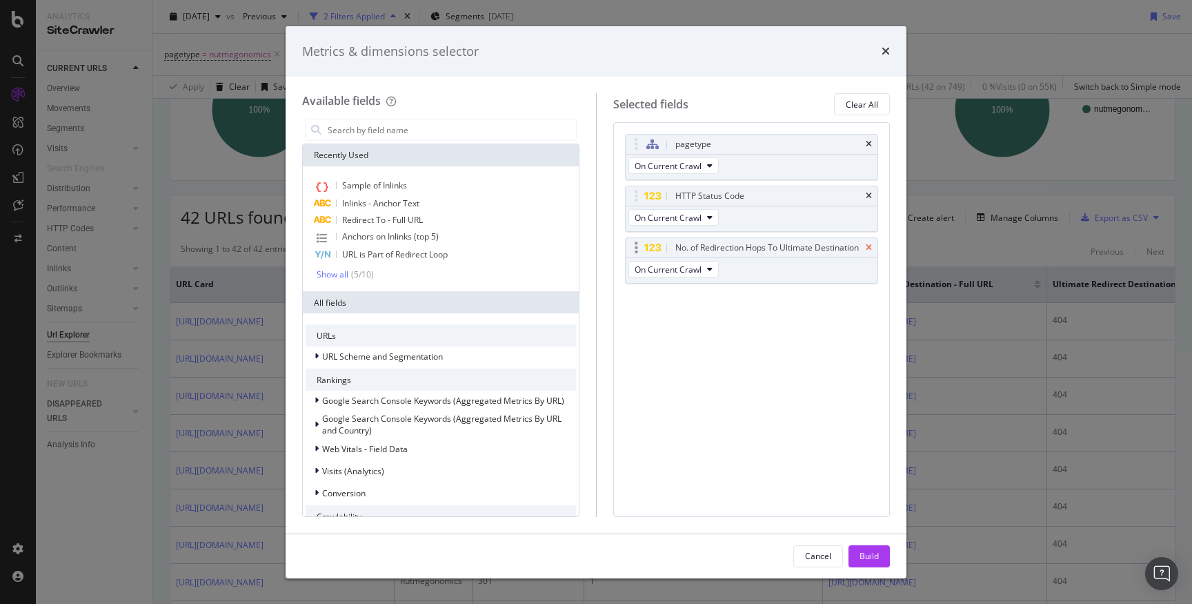
click at [869, 248] on icon "times" at bounding box center [869, 247] width 6 height 8
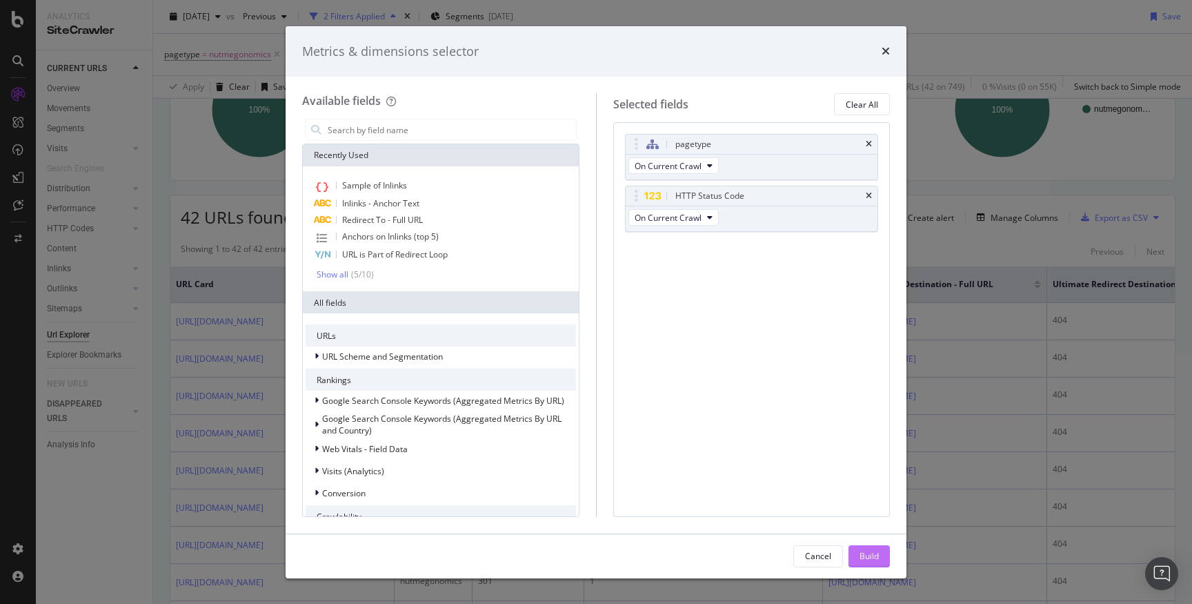
click at [866, 554] on div "Build" at bounding box center [868, 556] width 19 height 12
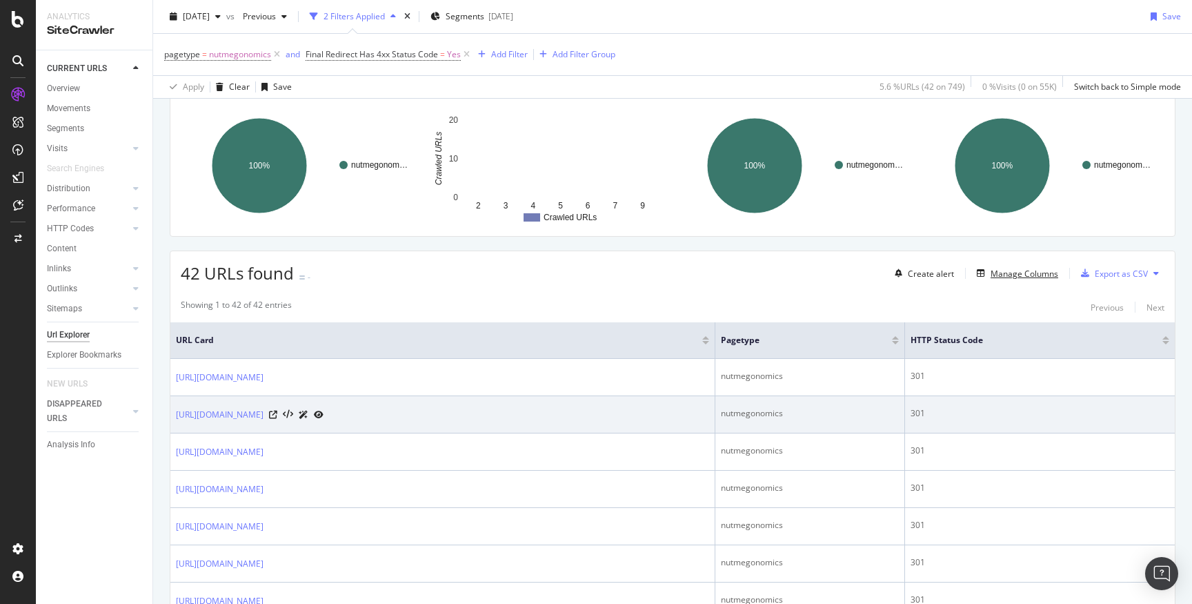
scroll to position [112, 0]
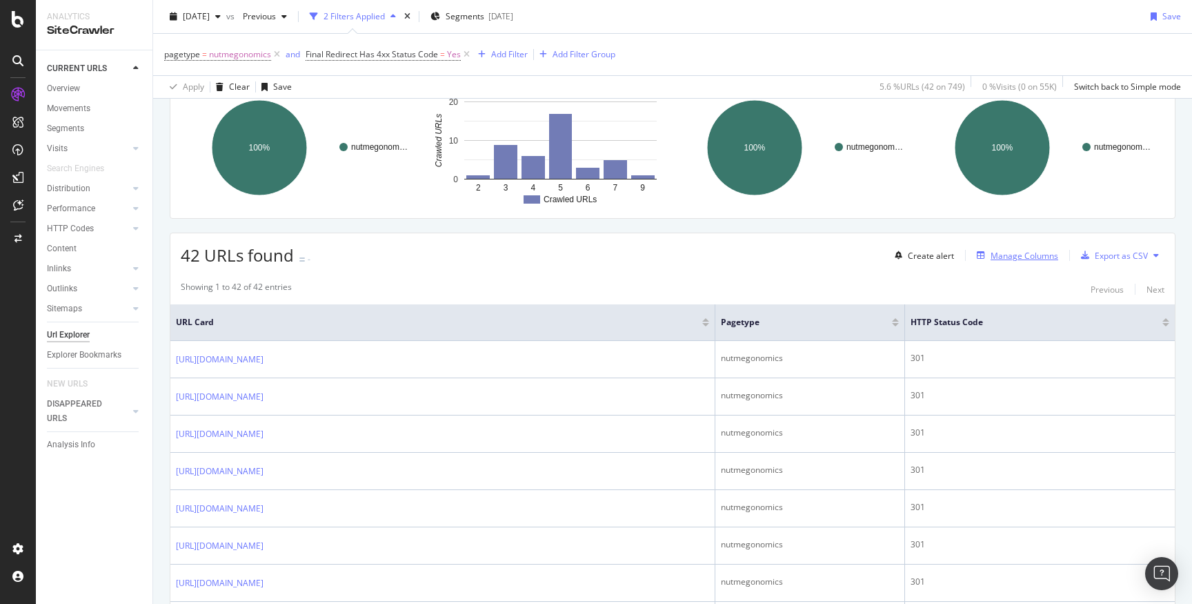
click at [1009, 259] on div "Manage Columns" at bounding box center [1024, 256] width 68 height 12
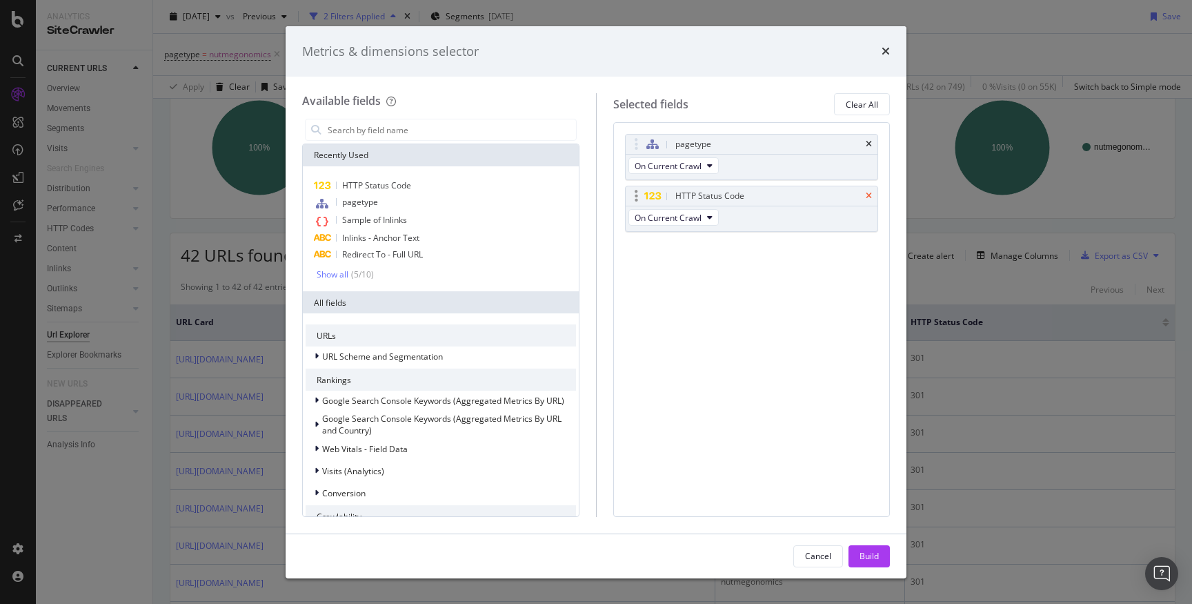
click at [869, 196] on icon "times" at bounding box center [869, 196] width 6 height 8
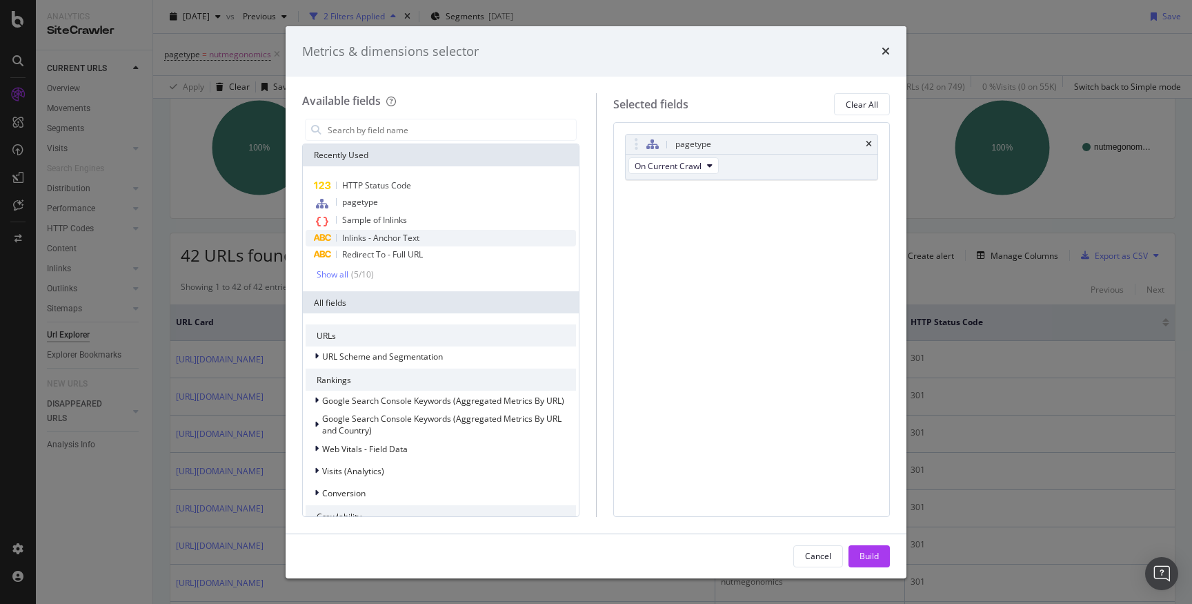
click at [426, 236] on div "Inlinks - Anchor Text" at bounding box center [441, 238] width 270 height 17
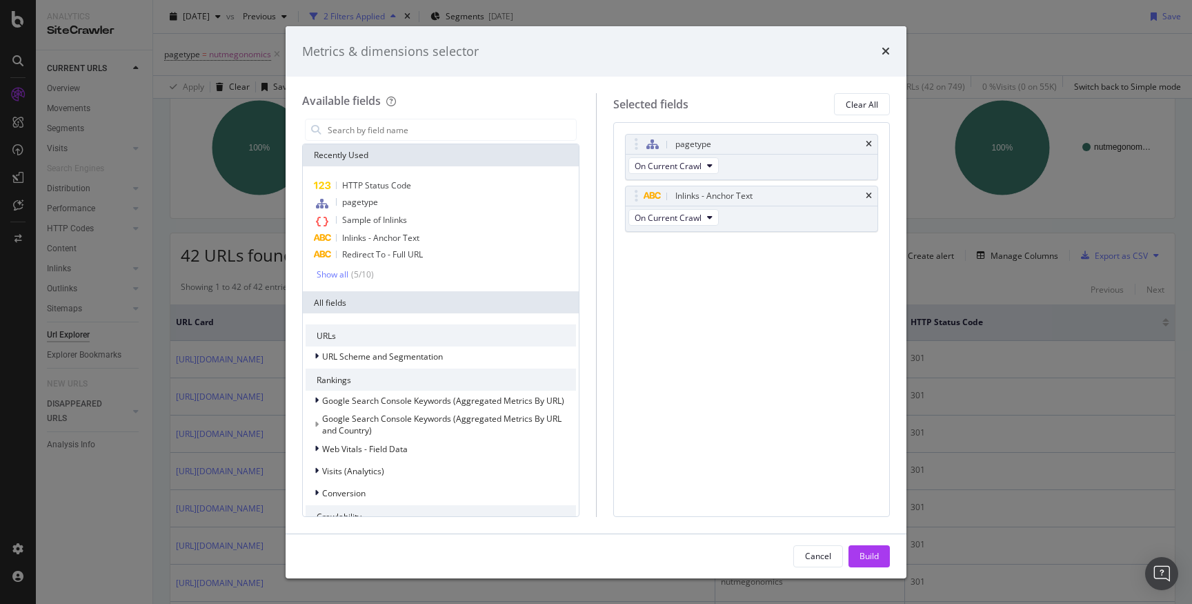
click at [877, 550] on div "Build" at bounding box center [868, 556] width 19 height 12
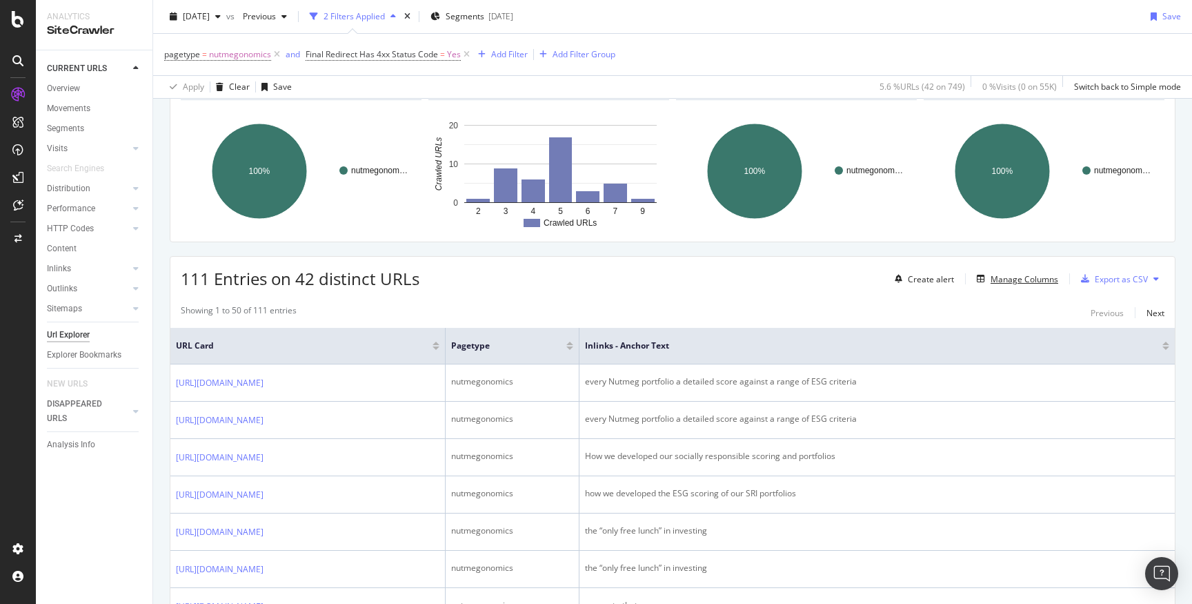
scroll to position [92, 0]
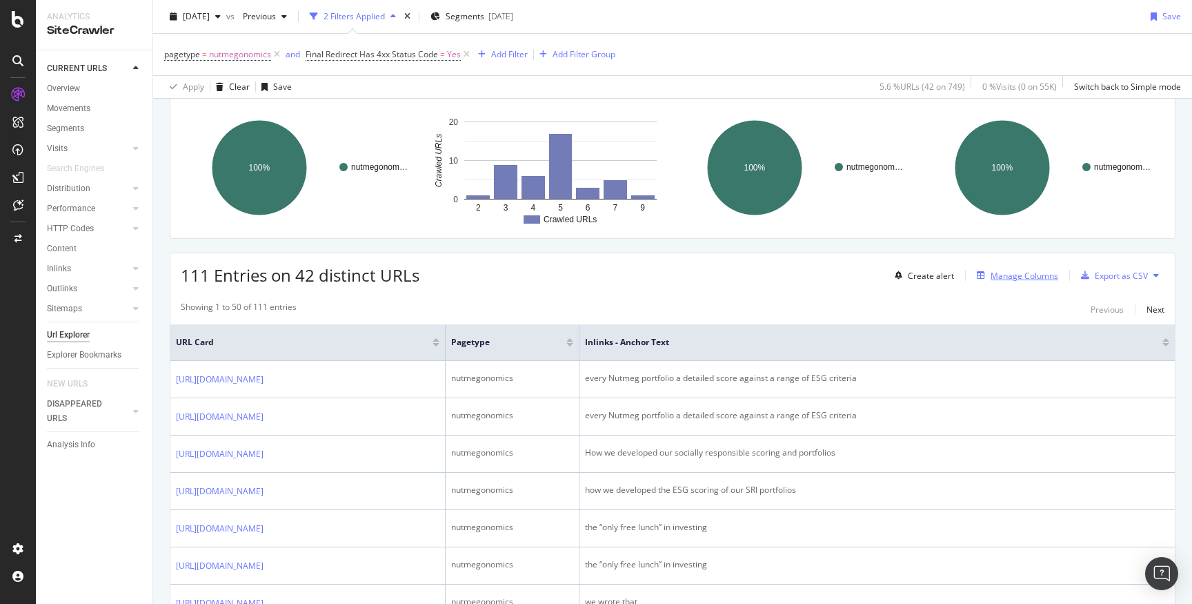
click at [1028, 277] on div "Manage Columns" at bounding box center [1024, 276] width 68 height 12
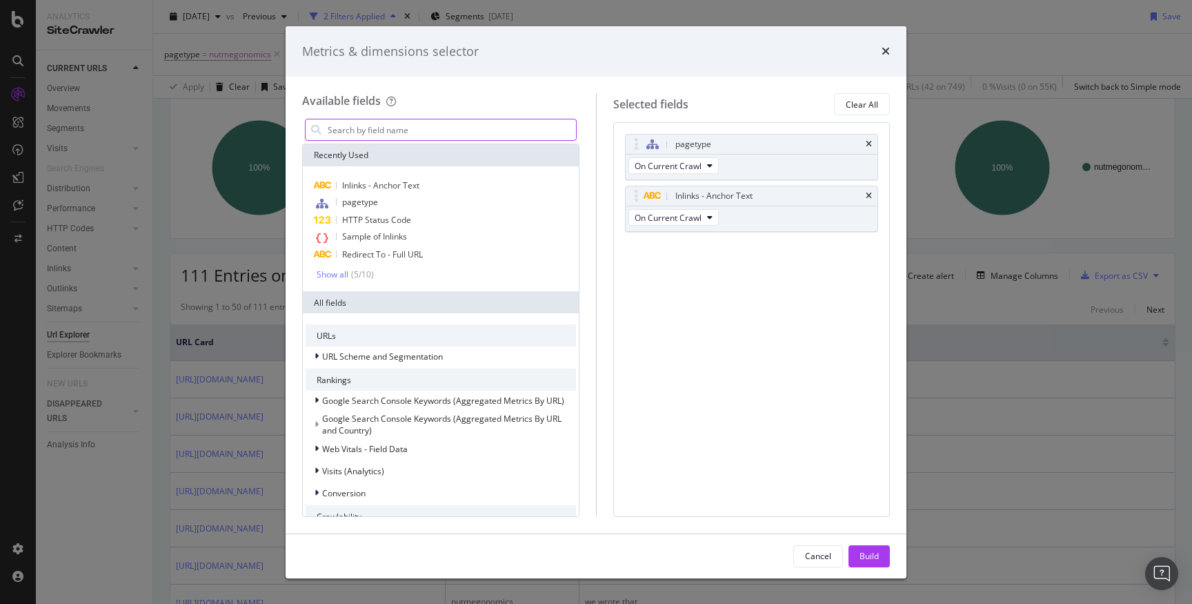
click at [413, 130] on input "modal" at bounding box center [451, 129] width 250 height 21
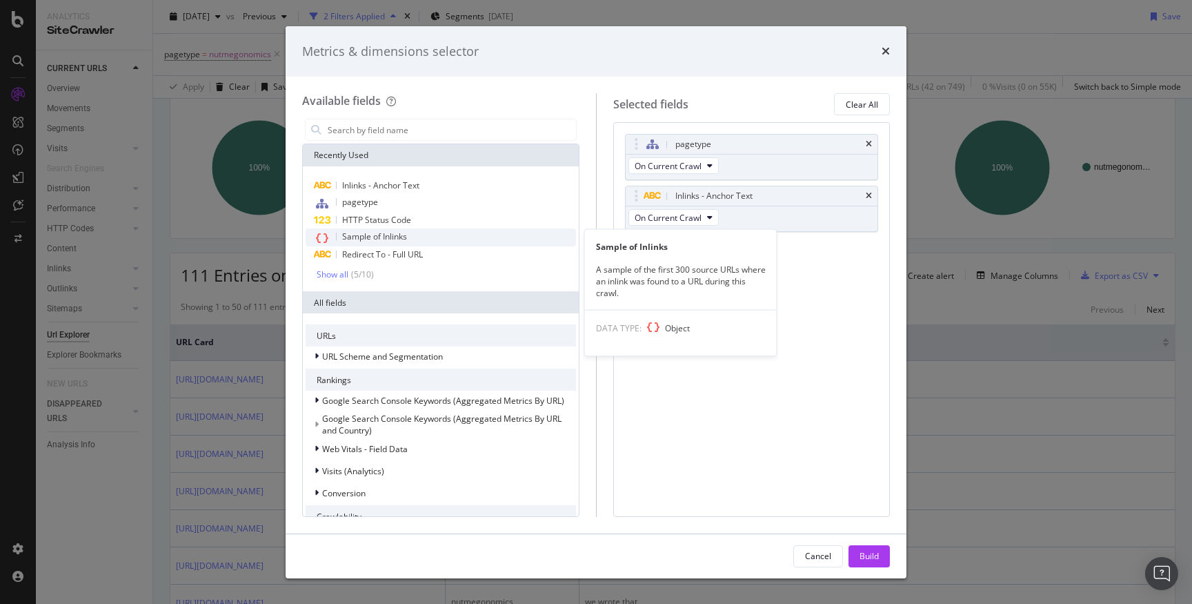
click at [430, 234] on div "Sample of Inlinks" at bounding box center [441, 237] width 270 height 18
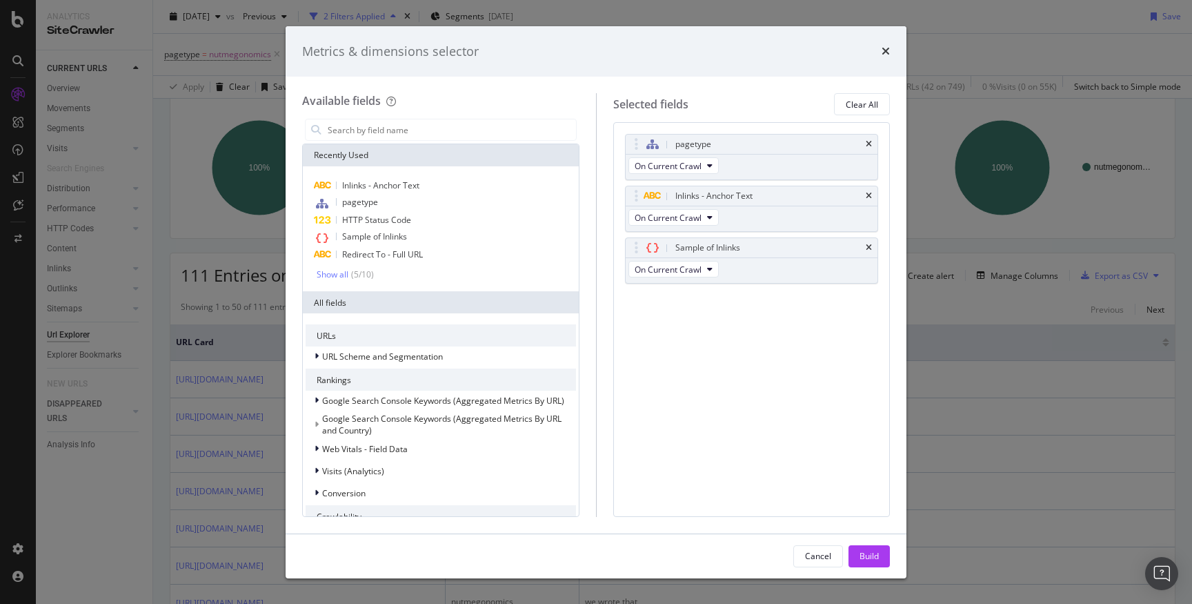
click at [863, 555] on div "Build" at bounding box center [868, 556] width 19 height 12
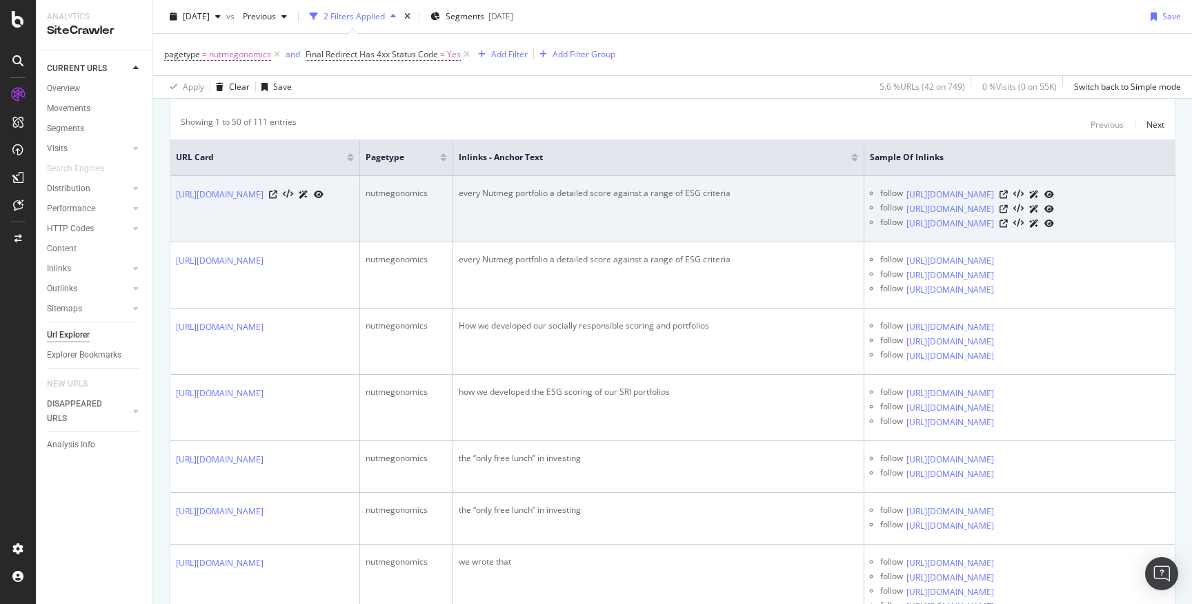
scroll to position [0, 108]
click at [1008, 191] on icon at bounding box center [1003, 194] width 8 height 8
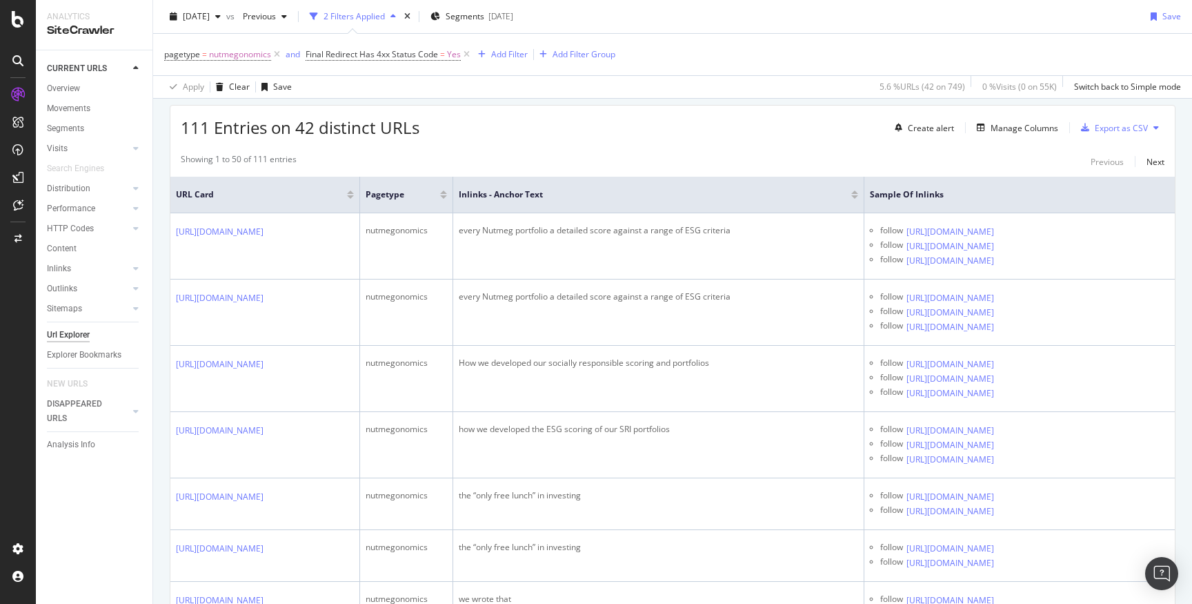
scroll to position [241, 0]
click at [1051, 121] on div "Manage Columns" at bounding box center [1024, 127] width 68 height 12
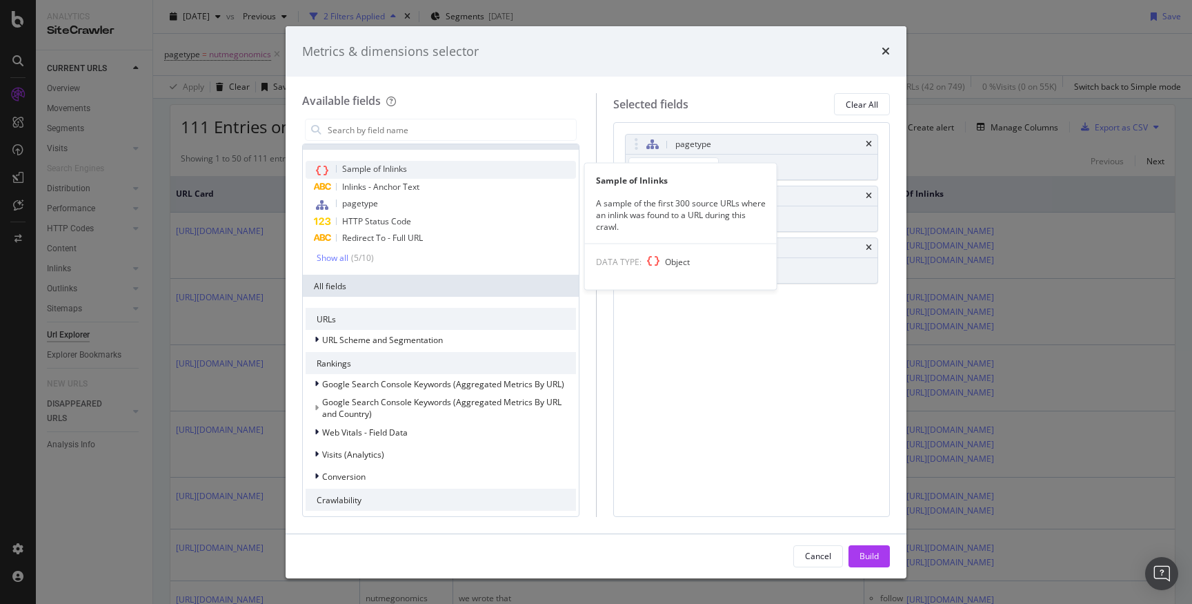
scroll to position [10, 0]
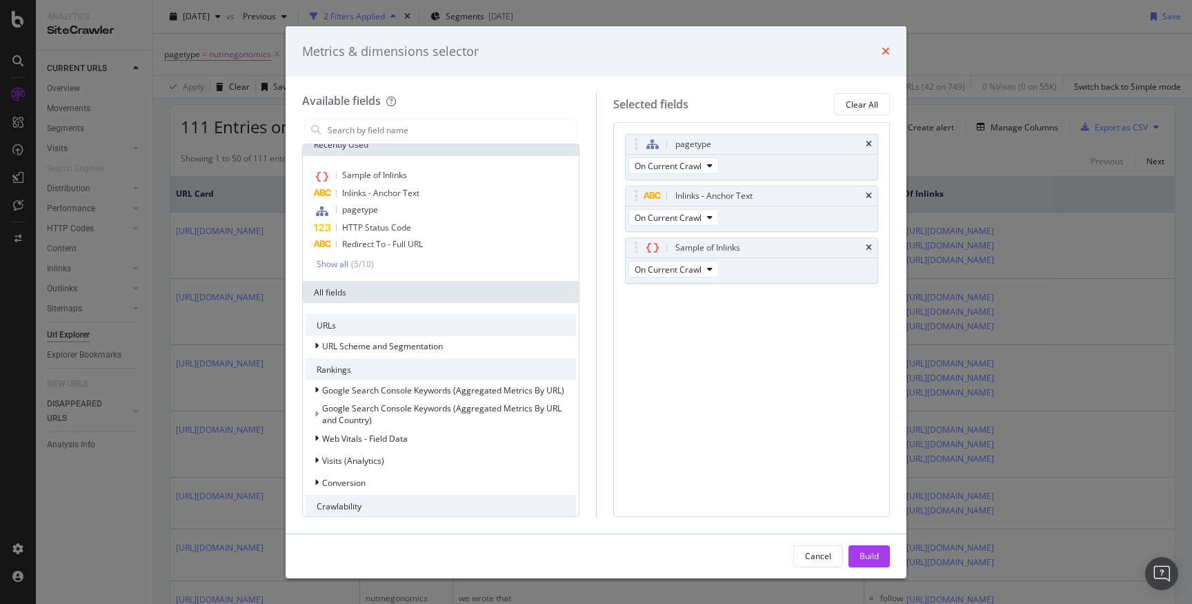
click at [882, 52] on icon "times" at bounding box center [886, 51] width 8 height 11
